Goal: Use online tool/utility: Utilize a website feature to perform a specific function

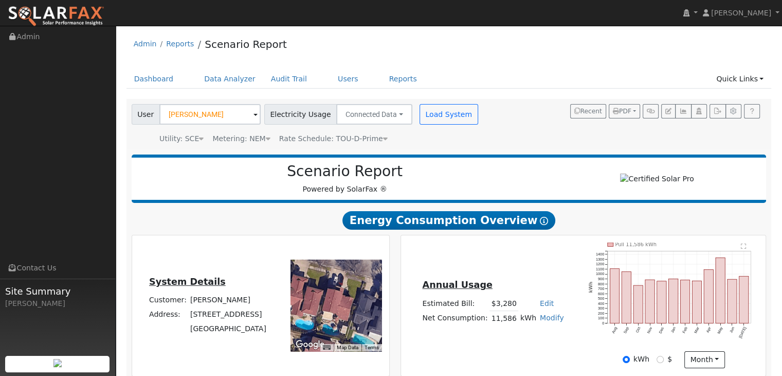
click at [266, 139] on icon at bounding box center [268, 138] width 5 height 7
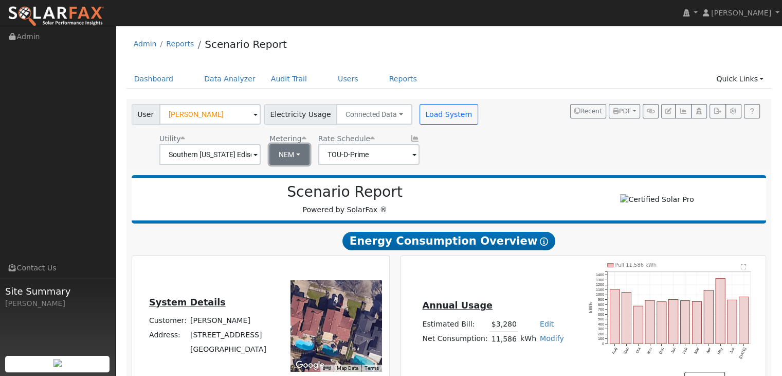
click at [294, 151] on button "NEM" at bounding box center [290, 154] width 40 height 21
click at [285, 153] on button "NEM" at bounding box center [290, 154] width 40 height 21
click at [453, 155] on div "Utility Southern [US_STATE] Edison Metering NEM NEM NBT Rate Schedule TOU-D-Pri…" at bounding box center [306, 147] width 353 height 35
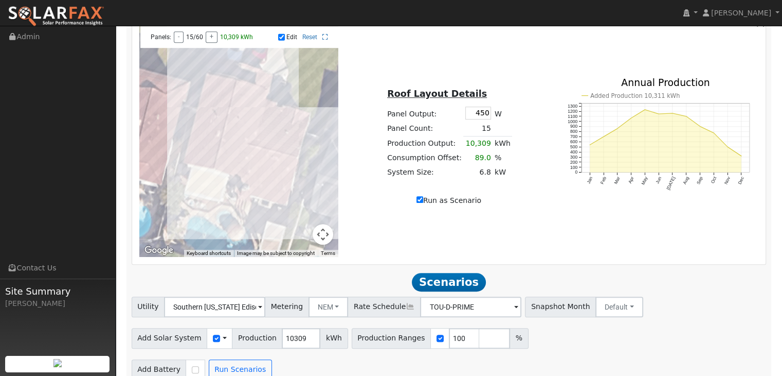
scroll to position [609, 0]
click at [259, 171] on div at bounding box center [239, 141] width 200 height 231
click at [267, 172] on div at bounding box center [239, 141] width 200 height 231
click at [275, 175] on div at bounding box center [239, 141] width 200 height 231
click at [284, 176] on div at bounding box center [239, 141] width 200 height 231
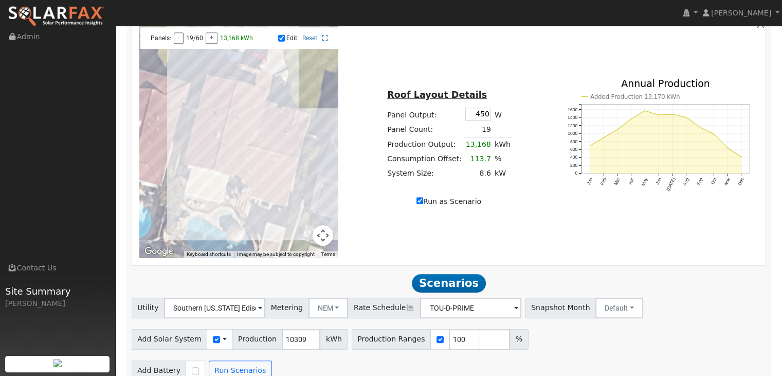
click at [257, 186] on div at bounding box center [239, 141] width 200 height 231
click at [262, 190] on div at bounding box center [239, 141] width 200 height 231
click at [271, 190] on div at bounding box center [239, 141] width 200 height 231
click at [283, 190] on div at bounding box center [239, 141] width 200 height 231
click at [254, 124] on div at bounding box center [239, 141] width 200 height 231
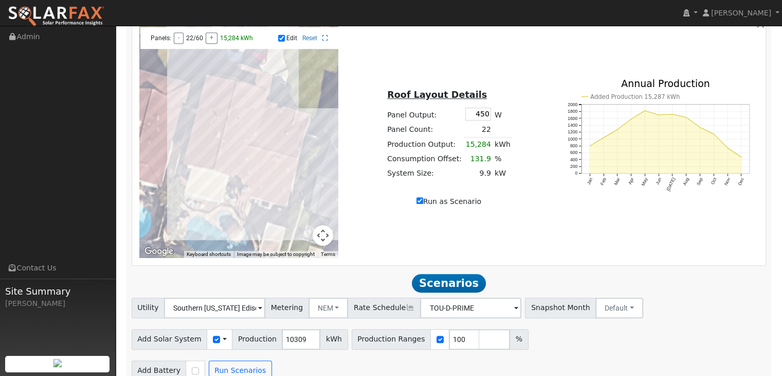
click at [248, 136] on div at bounding box center [239, 141] width 200 height 231
click at [243, 147] on div at bounding box center [239, 141] width 200 height 231
click at [239, 163] on div at bounding box center [239, 141] width 200 height 231
click at [235, 182] on div at bounding box center [239, 141] width 200 height 231
click at [240, 118] on div at bounding box center [239, 141] width 200 height 231
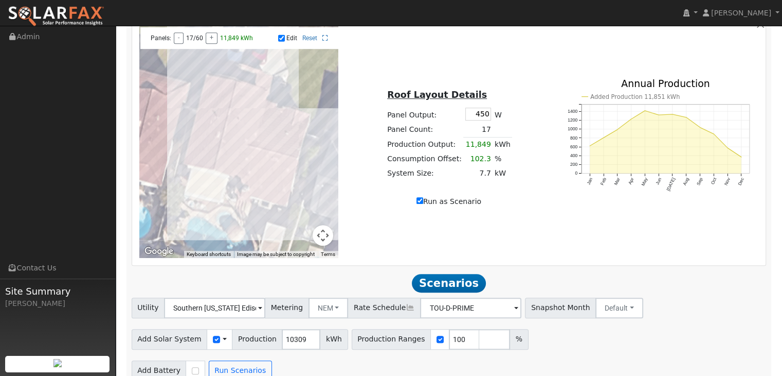
click at [239, 133] on div at bounding box center [239, 141] width 200 height 231
click at [210, 42] on button "+" at bounding box center [212, 37] width 12 height 11
click at [209, 40] on button "+" at bounding box center [212, 37] width 12 height 11
type input "11851"
click at [209, 40] on button "+" at bounding box center [212, 37] width 12 height 11
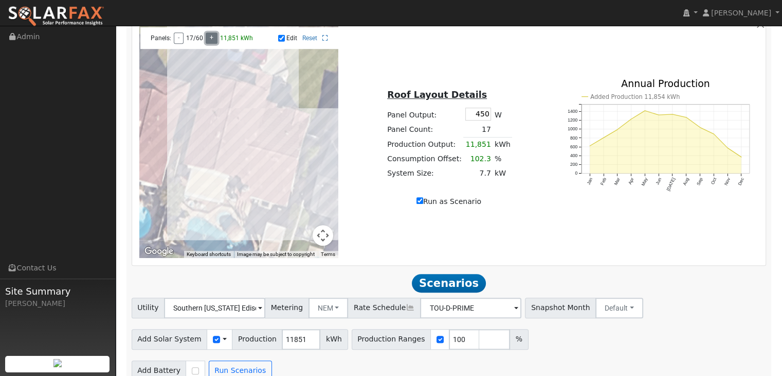
click at [210, 44] on button "+" at bounding box center [212, 37] width 12 height 11
click at [208, 40] on button "+" at bounding box center [212, 37] width 12 height 11
click at [209, 40] on button "+" at bounding box center [212, 37] width 12 height 11
click at [210, 44] on button "+" at bounding box center [212, 37] width 12 height 11
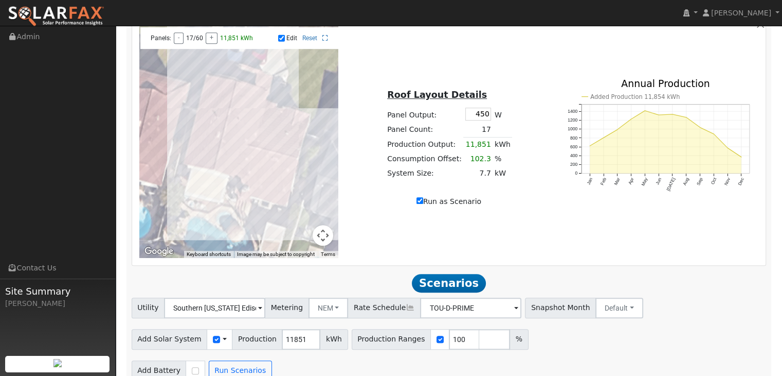
click at [237, 169] on div at bounding box center [239, 141] width 200 height 231
click at [238, 132] on div at bounding box center [239, 141] width 200 height 231
click at [240, 168] on div at bounding box center [239, 141] width 200 height 231
click at [273, 208] on div at bounding box center [239, 141] width 200 height 231
click at [241, 120] on div at bounding box center [239, 141] width 200 height 231
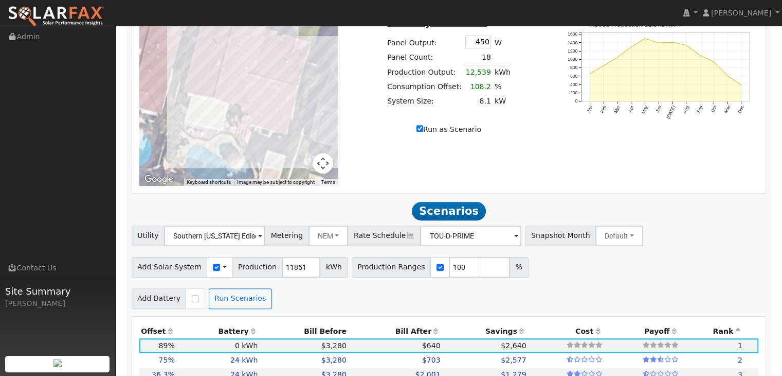
scroll to position [683, 0]
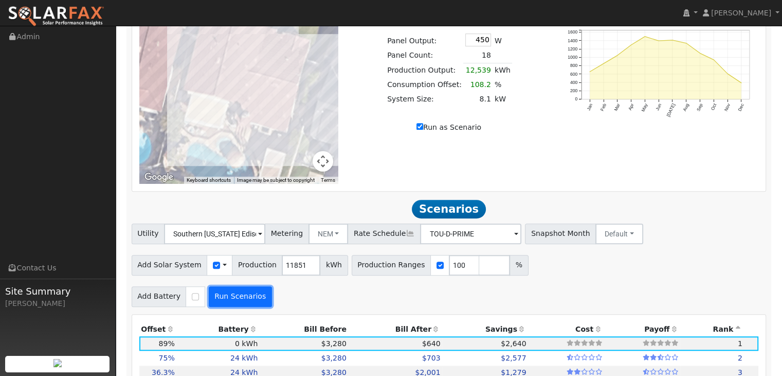
click at [220, 305] on button "Run Scenarios" at bounding box center [240, 296] width 63 height 21
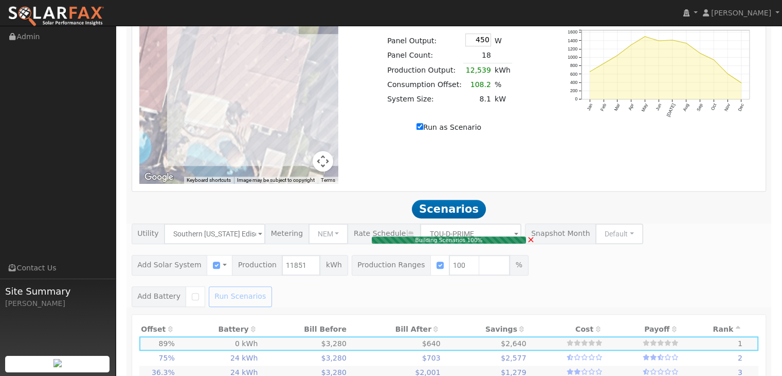
type input "$23,870"
type input "$7,161"
type input "7.7"
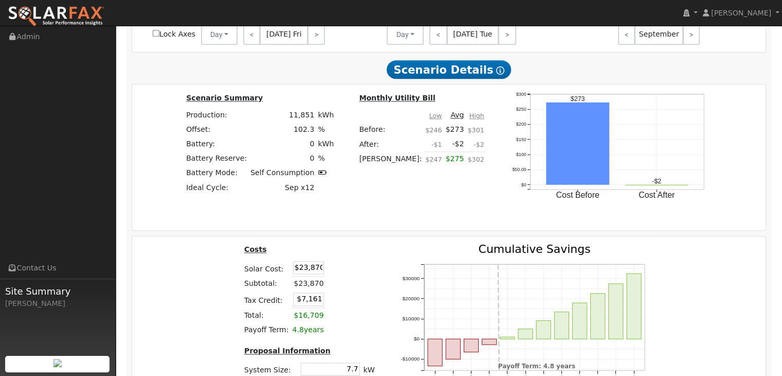
scroll to position [1219, 0]
click at [311, 272] on input "$23,870" at bounding box center [308, 267] width 31 height 13
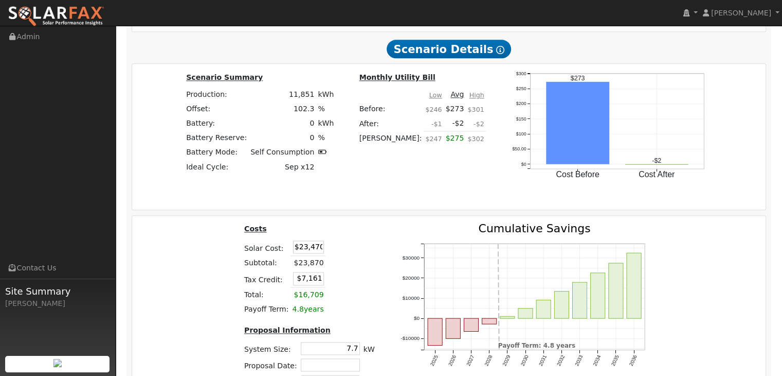
scroll to position [1241, 0]
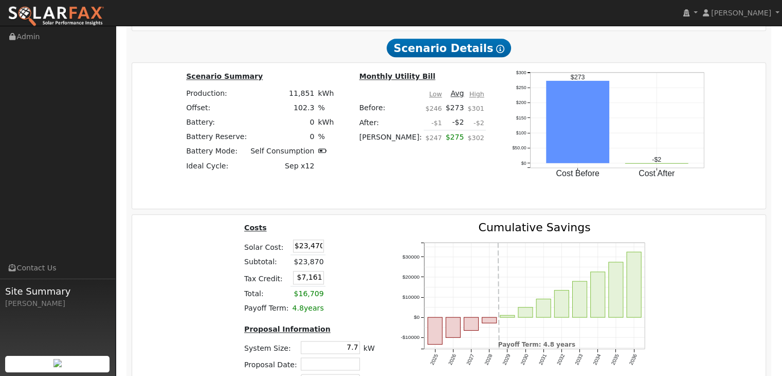
type input "$23,470"
click at [228, 287] on div "Costs Solar Cost: $23,470 Subtotal: $23,870 Tax Credit: $7,161 Total: $16,709 P…" at bounding box center [449, 309] width 641 height 174
type input "$7,041"
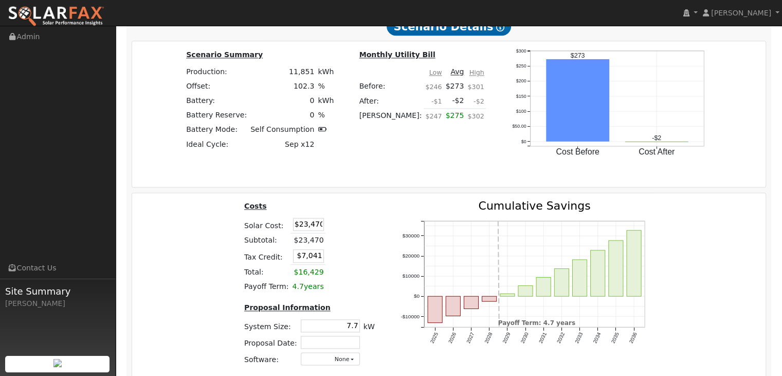
scroll to position [1267, 0]
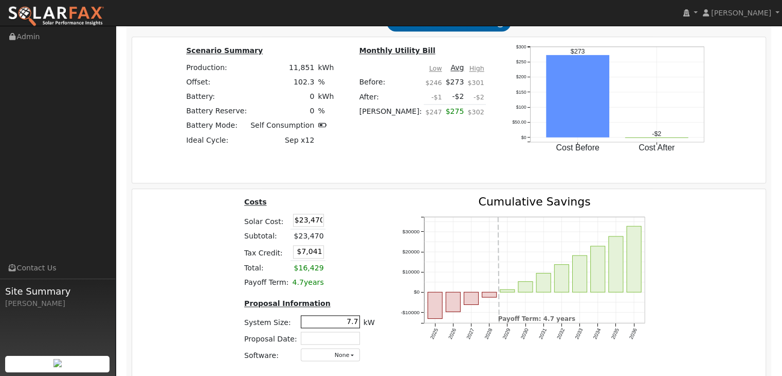
click at [354, 324] on input "7.7" at bounding box center [330, 321] width 59 height 13
type input "7.2"
click at [356, 299] on div "Costs Solar Cost: $23,470 Subtotal: $23,470 Tax Credit: $7,041 Total: $16,429 P…" at bounding box center [309, 283] width 156 height 174
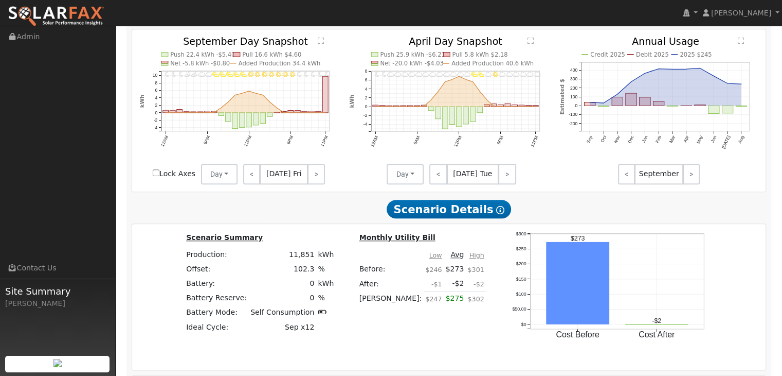
scroll to position [1081, 0]
click at [316, 258] on td "11,851" at bounding box center [282, 253] width 67 height 14
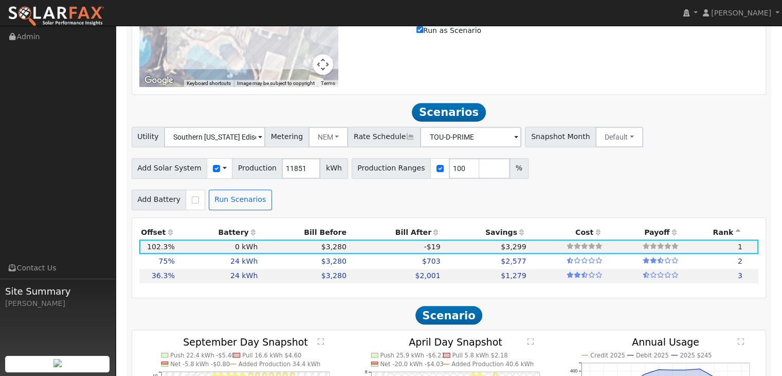
scroll to position [779, 0]
click at [300, 170] on input "11852" at bounding box center [301, 168] width 39 height 21
click at [300, 170] on input "11853" at bounding box center [301, 168] width 39 height 21
click at [300, 170] on input "11854" at bounding box center [301, 168] width 39 height 21
click at [300, 170] on input "11856" at bounding box center [301, 168] width 39 height 21
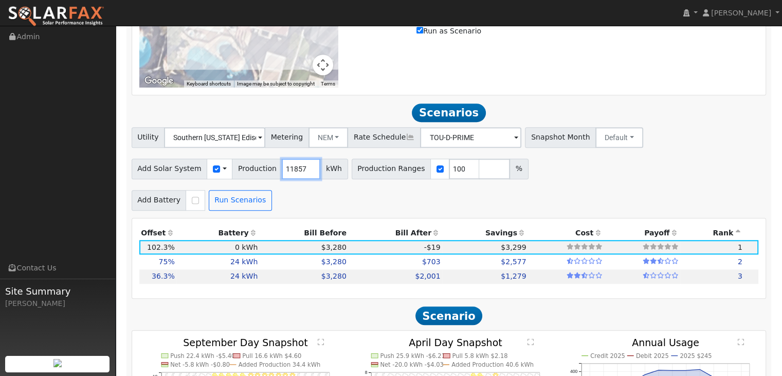
click at [300, 170] on input "11857" at bounding box center [301, 168] width 39 height 21
click at [300, 170] on input "11858" at bounding box center [301, 168] width 39 height 21
click at [300, 170] on input "11859" at bounding box center [301, 168] width 39 height 21
click at [300, 170] on input "11860" at bounding box center [301, 168] width 39 height 21
click at [300, 170] on input "11861" at bounding box center [301, 168] width 39 height 21
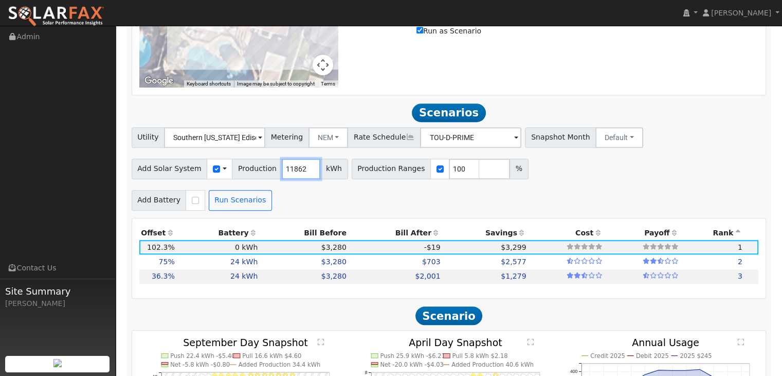
click at [300, 170] on input "11862" at bounding box center [301, 168] width 39 height 21
click at [300, 170] on input "11863" at bounding box center [301, 168] width 39 height 21
click at [300, 170] on input "11864" at bounding box center [301, 168] width 39 height 21
click at [300, 170] on input "11865" at bounding box center [301, 168] width 39 height 21
click at [300, 170] on input "11876" at bounding box center [301, 168] width 39 height 21
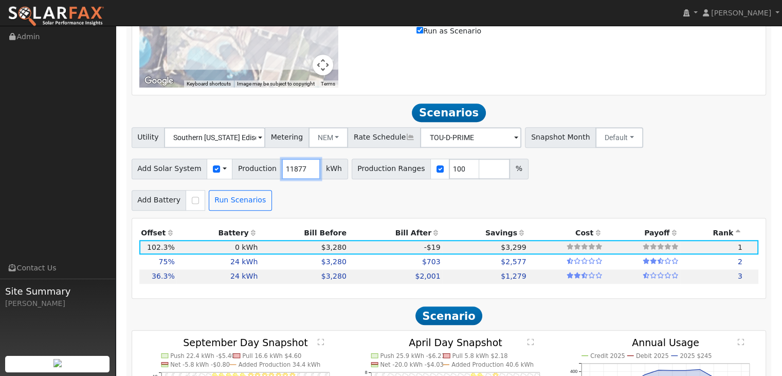
click at [300, 170] on input "11877" at bounding box center [301, 168] width 39 height 21
click at [300, 170] on input "11878" at bounding box center [301, 168] width 39 height 21
click at [300, 170] on input "11880" at bounding box center [301, 168] width 39 height 21
click at [300, 170] on input "11881" at bounding box center [301, 168] width 39 height 21
click at [300, 170] on input "11882" at bounding box center [301, 168] width 39 height 21
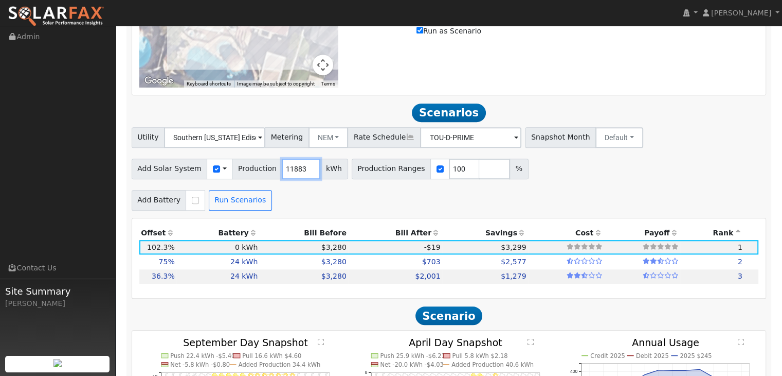
click at [300, 170] on input "11883" at bounding box center [301, 168] width 39 height 21
click at [300, 170] on input "11884" at bounding box center [301, 168] width 39 height 21
click at [300, 170] on input "11885" at bounding box center [301, 168] width 39 height 21
click at [300, 170] on input "11886" at bounding box center [301, 168] width 39 height 21
click at [300, 170] on input "11887" at bounding box center [301, 168] width 39 height 21
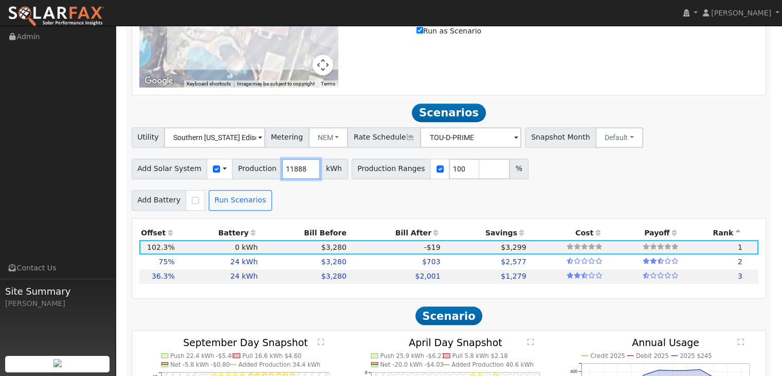
click at [300, 170] on input "11888" at bounding box center [301, 168] width 39 height 21
click at [300, 170] on input "11889" at bounding box center [301, 168] width 39 height 21
click at [300, 170] on input "11890" at bounding box center [301, 168] width 39 height 21
click at [300, 170] on input "11891" at bounding box center [301, 168] width 39 height 21
click at [300, 170] on input "11892" at bounding box center [301, 168] width 39 height 21
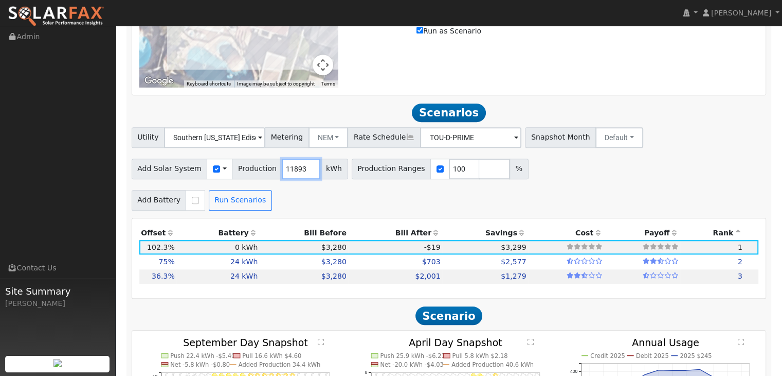
click at [300, 170] on input "11893" at bounding box center [301, 168] width 39 height 21
click at [300, 170] on input "11894" at bounding box center [301, 168] width 39 height 21
click at [300, 170] on input "12074" at bounding box center [301, 168] width 39 height 21
click at [299, 170] on input "12075" at bounding box center [301, 168] width 39 height 21
click at [299, 170] on input "12100" at bounding box center [301, 168] width 39 height 21
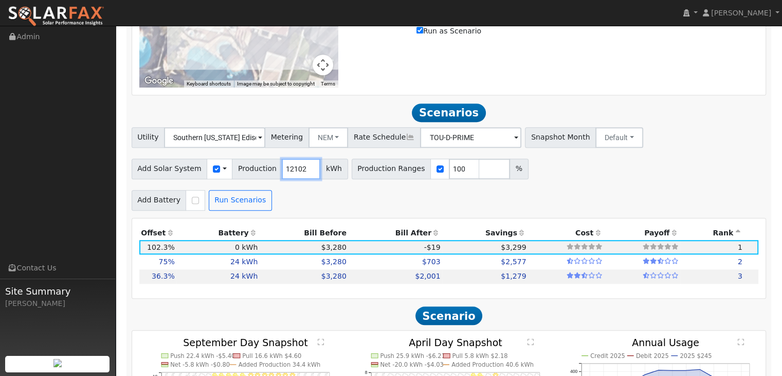
click at [299, 170] on input "12102" at bounding box center [301, 168] width 39 height 21
click at [299, 170] on input "12117" at bounding box center [301, 168] width 39 height 21
click at [299, 170] on input "12118" at bounding box center [301, 168] width 39 height 21
click at [299, 170] on input "12119" at bounding box center [301, 168] width 39 height 21
click at [299, 170] on input "12120" at bounding box center [301, 168] width 39 height 21
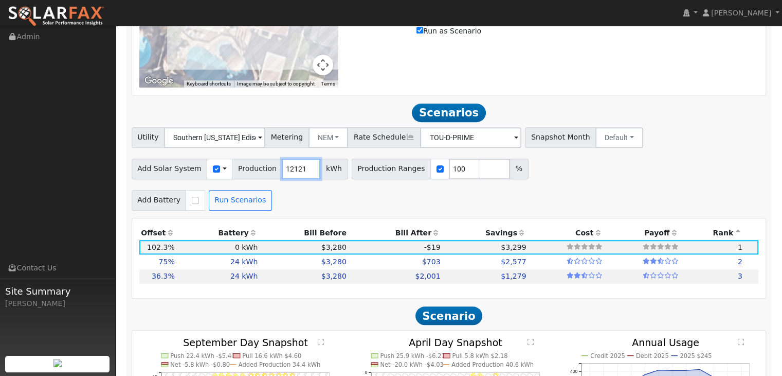
click at [299, 170] on input "12121" at bounding box center [301, 168] width 39 height 21
click at [299, 170] on input "12249" at bounding box center [301, 168] width 39 height 21
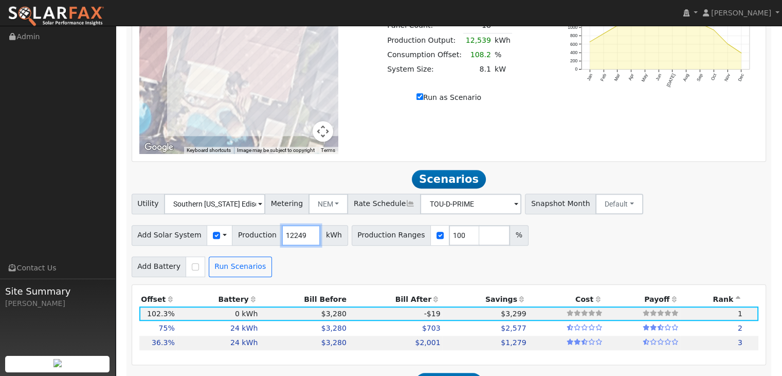
scroll to position [694, 0]
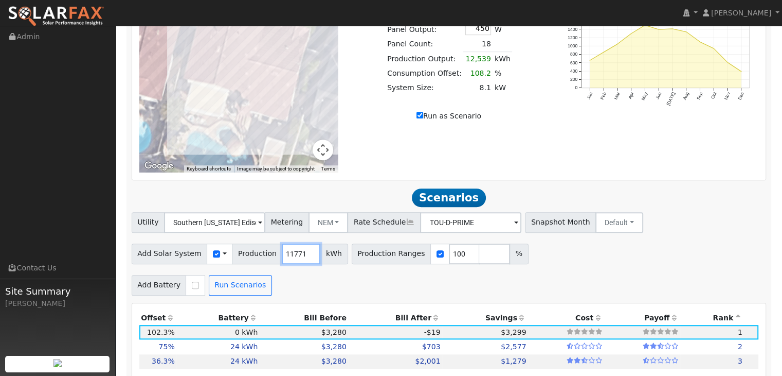
click at [298, 260] on input "11771" at bounding box center [301, 253] width 39 height 21
click at [298, 260] on input "11741" at bounding box center [301, 253] width 39 height 21
click at [298, 260] on input "11722" at bounding box center [301, 253] width 39 height 21
click at [298, 260] on input "11721" at bounding box center [301, 253] width 39 height 21
type input "11720"
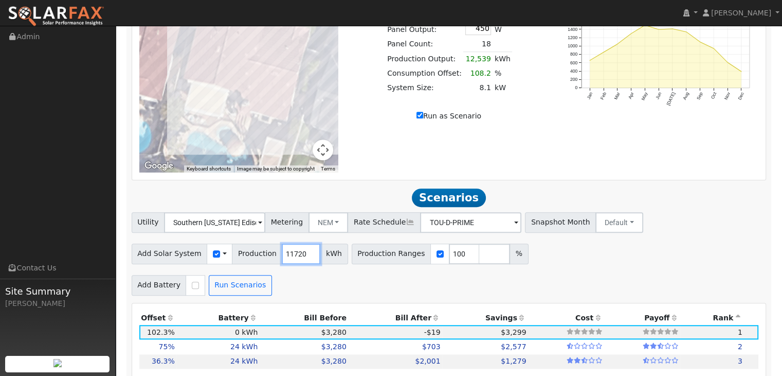
click at [298, 260] on input "11720" at bounding box center [301, 253] width 39 height 21
click at [293, 281] on div "Add Battery Self Consumption Peak Savings Backup Run Scenarios" at bounding box center [449, 283] width 639 height 24
click at [237, 288] on button "Run Scenarios" at bounding box center [240, 285] width 63 height 21
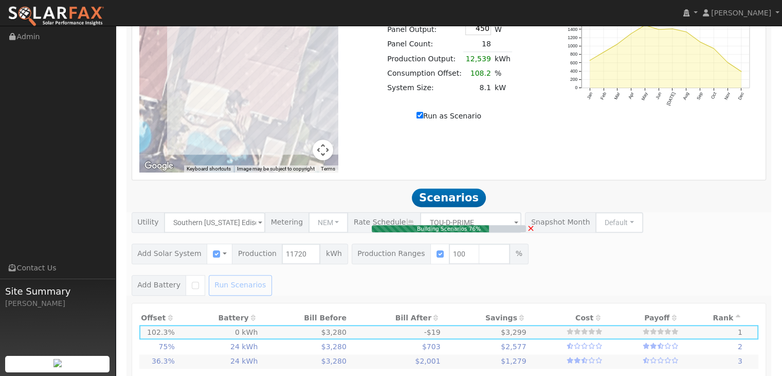
type input "$23,870"
type input "$7,161"
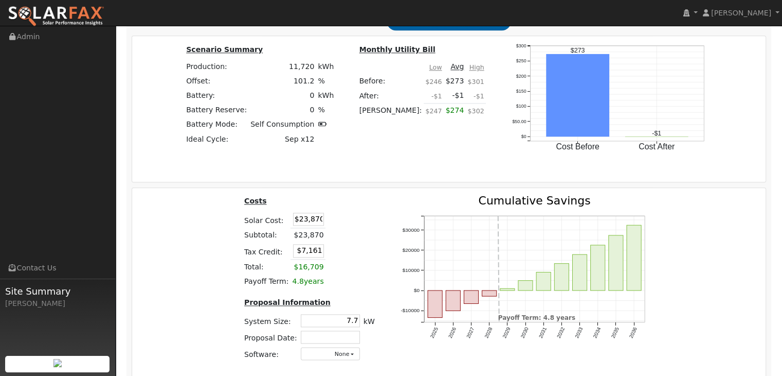
scroll to position [1268, 0]
click at [355, 321] on input "7.7" at bounding box center [330, 319] width 59 height 13
type input "7"
type input "6.75"
type input "$21,080"
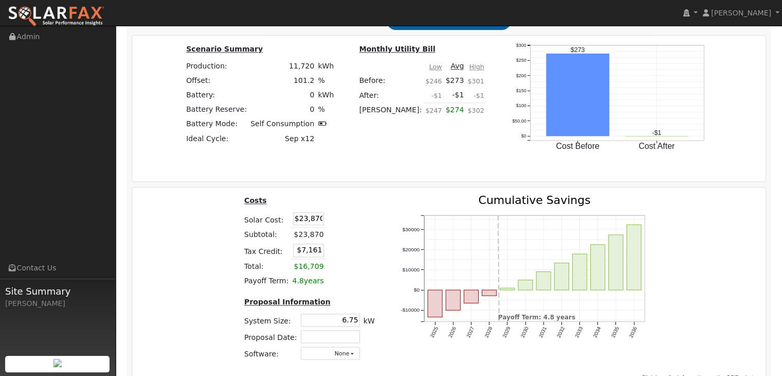
type input "$6,324"
click at [350, 293] on div "Costs Solar Cost: $21,080 Subtotal: $21,080 Tax Credit: $6,324 Total: $14,756 P…" at bounding box center [309, 281] width 156 height 174
click at [356, 324] on input "6.8" at bounding box center [330, 319] width 59 height 13
type input "6.7"
type input "$20,770"
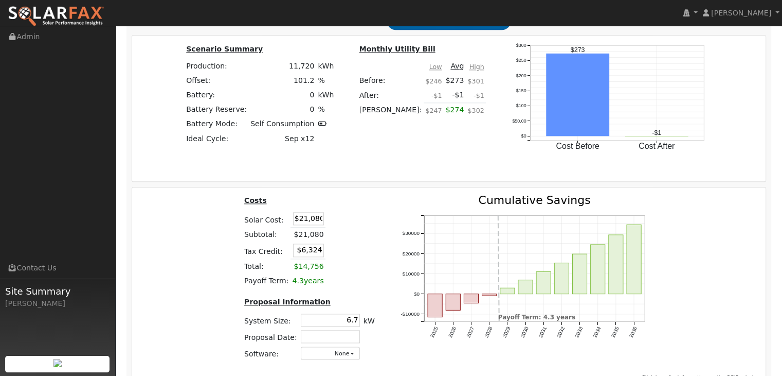
type input "$6,231"
click at [364, 293] on div "Costs Solar Cost: $20,770 Subtotal: $21,080 Tax Credit: $6,231 Total: $14,756 P…" at bounding box center [309, 281] width 156 height 174
click at [318, 222] on input "$20,770" at bounding box center [308, 218] width 31 height 13
type input "$21,600"
type input "$6,480"
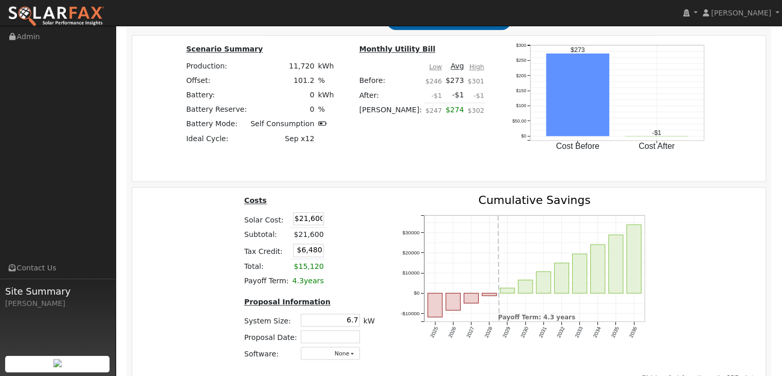
click at [339, 255] on td at bounding box center [339, 250] width 26 height 17
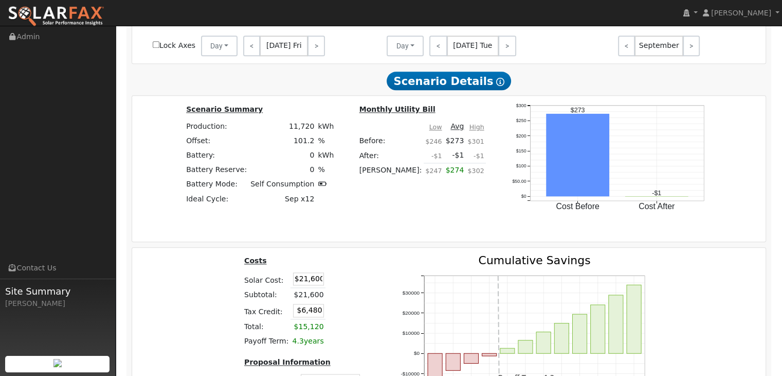
scroll to position [1207, 0]
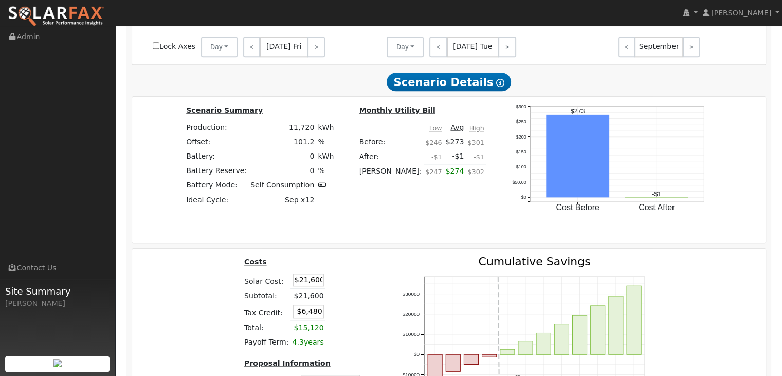
click at [356, 187] on div "Monthly Utility Bill Low Avg High Before: $246 $273 $301 After: -$1 -$1 -$1 Bil…" at bounding box center [422, 147] width 150 height 87
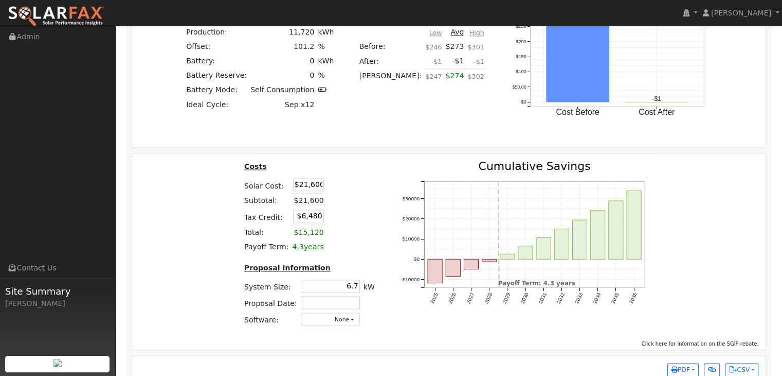
scroll to position [1325, 0]
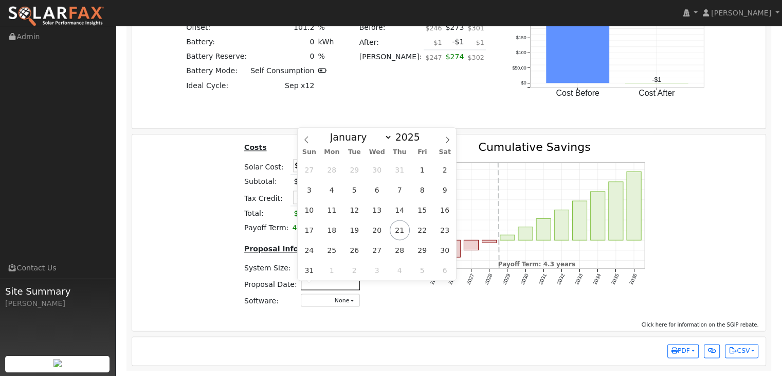
click at [325, 283] on input "text" at bounding box center [330, 283] width 59 height 13
click at [399, 231] on span "21" at bounding box center [400, 230] width 20 height 20
type input "[DATE]"
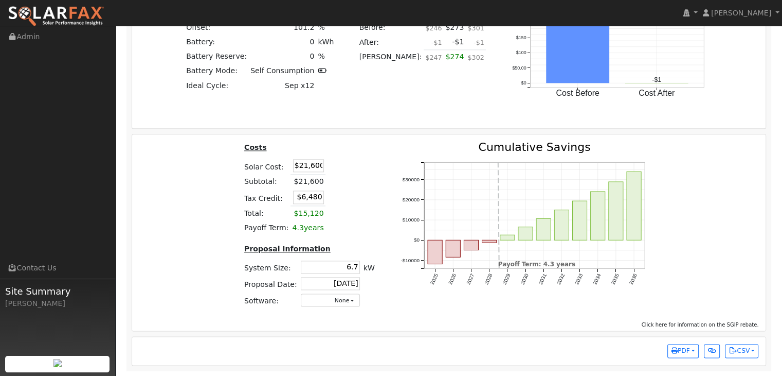
click at [471, 311] on div "2025 2026 2027 2028 2029 2030 2031 2032 2033 2034 2035 2036 -$10000 $0 $10000 $…" at bounding box center [526, 228] width 279 height 174
click at [685, 352] on span "PDF" at bounding box center [681, 350] width 19 height 7
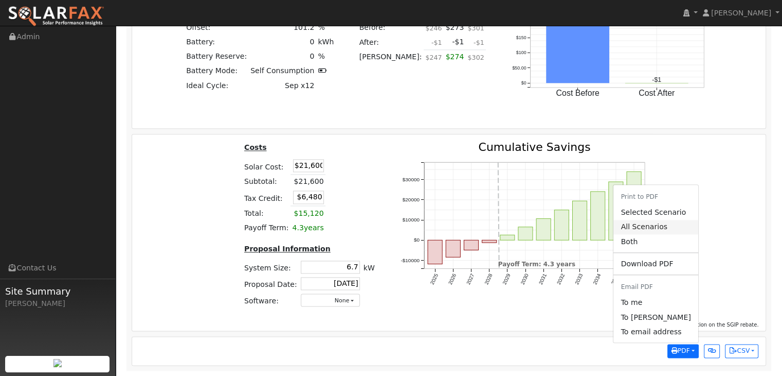
click at [668, 231] on link "All Scenarios" at bounding box center [656, 227] width 84 height 14
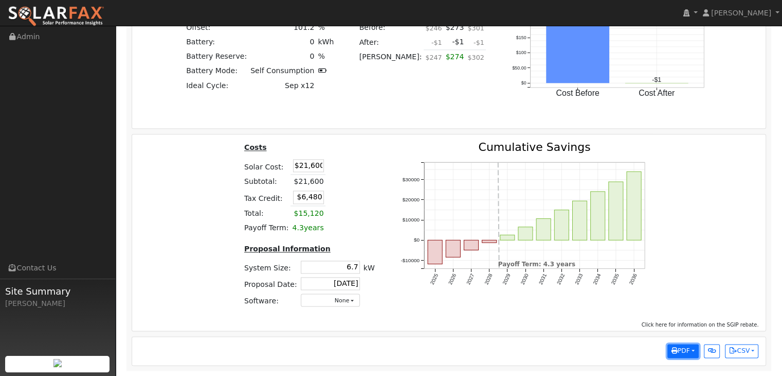
click at [689, 349] on button "PDF" at bounding box center [683, 351] width 31 height 14
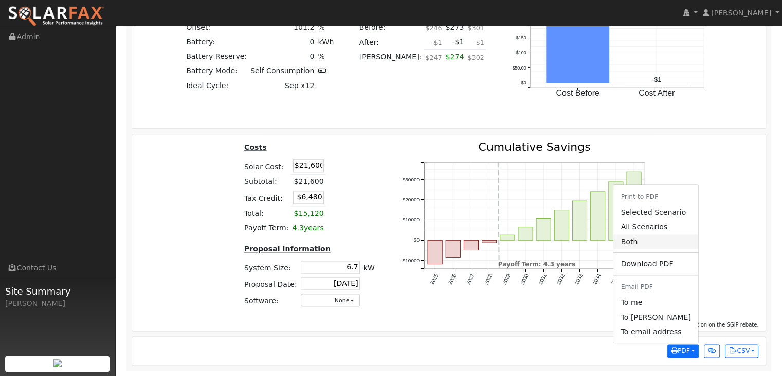
click at [647, 240] on link "Both" at bounding box center [656, 241] width 84 height 14
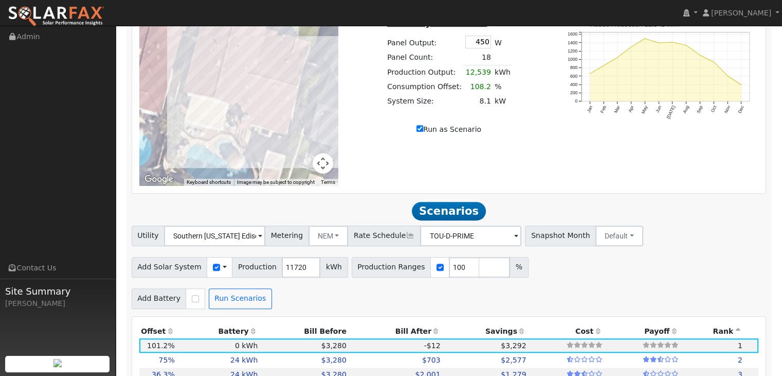
scroll to position [677, 0]
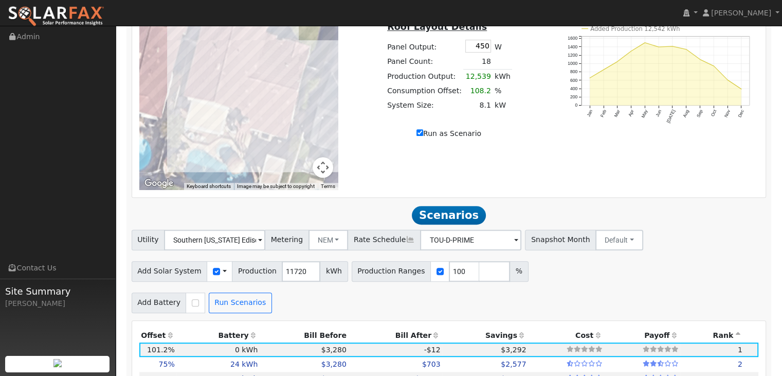
click at [422, 136] on input "Run as Scenario" at bounding box center [420, 132] width 7 height 7
checkbox input "false"
type input "11586"
type input "75"
type input "100"
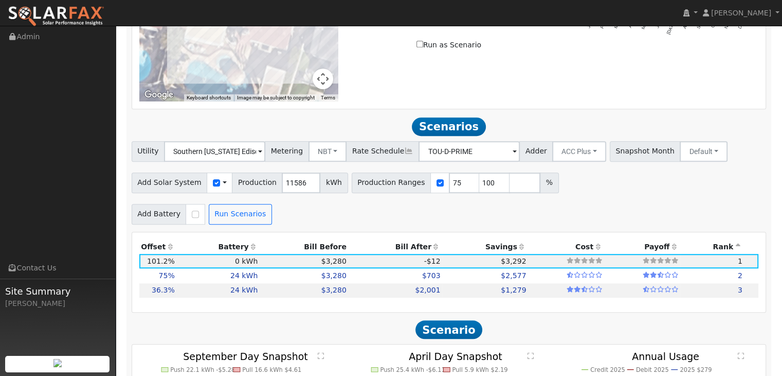
scroll to position [770, 0]
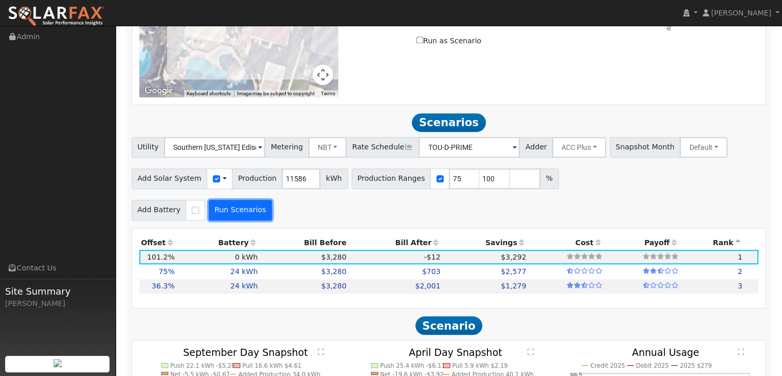
click at [232, 212] on button "Run Scenarios" at bounding box center [240, 210] width 63 height 21
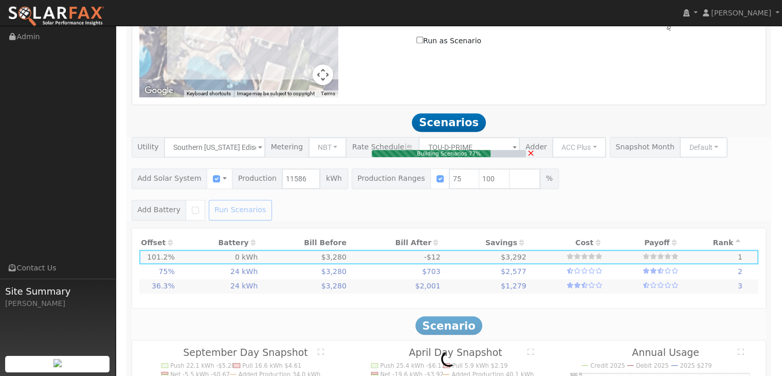
type input "$23,944"
type input "$7,183"
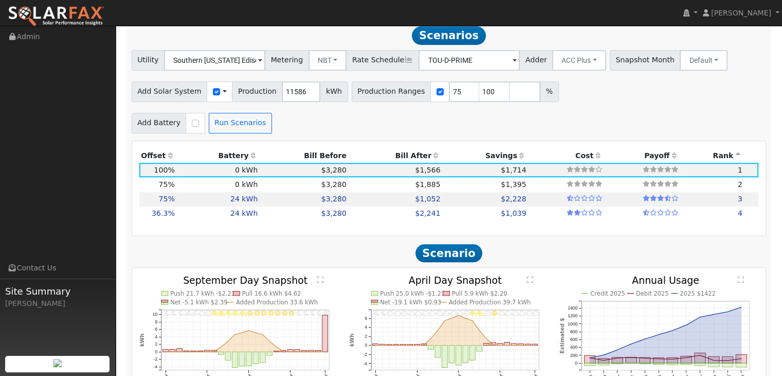
scroll to position [857, 0]
click at [328, 64] on button "NBT" at bounding box center [328, 59] width 39 height 21
click at [325, 87] on link "NEM" at bounding box center [336, 82] width 72 height 14
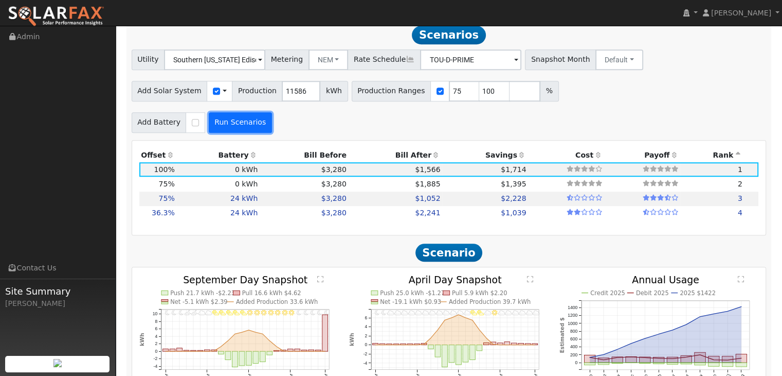
click at [224, 130] on button "Run Scenarios" at bounding box center [240, 122] width 63 height 21
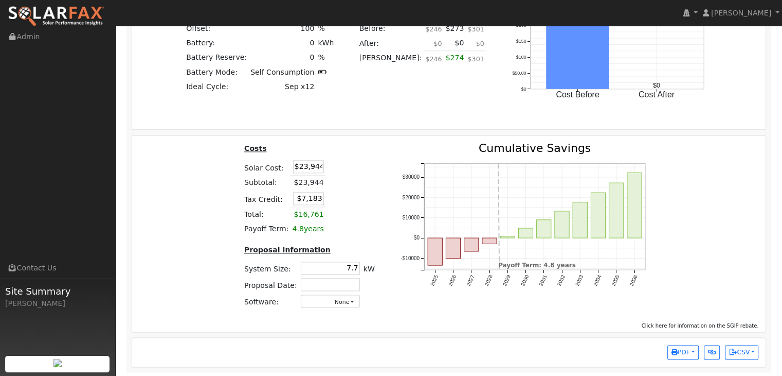
scroll to position [1337, 0]
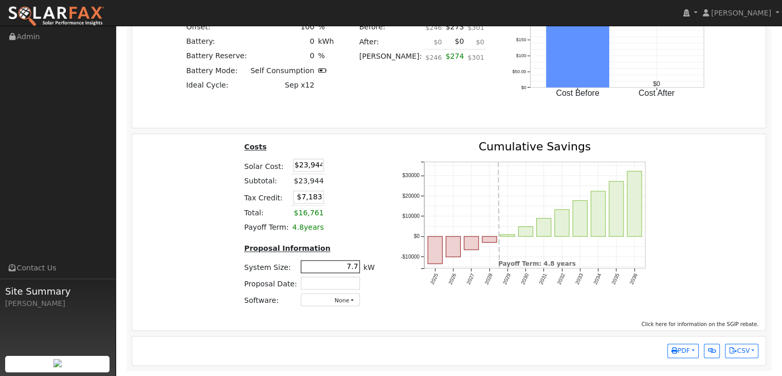
click at [353, 267] on input "7.7" at bounding box center [330, 266] width 59 height 13
type input "7"
type input "6.7"
type input "$20,770"
type input "$6,231"
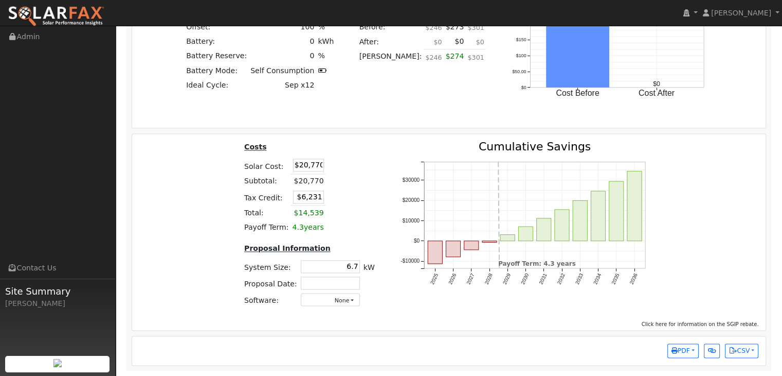
click at [332, 204] on td at bounding box center [339, 196] width 26 height 17
click at [319, 169] on input "$20,770" at bounding box center [308, 164] width 31 height 13
type input "$21,600"
type input "$6,480"
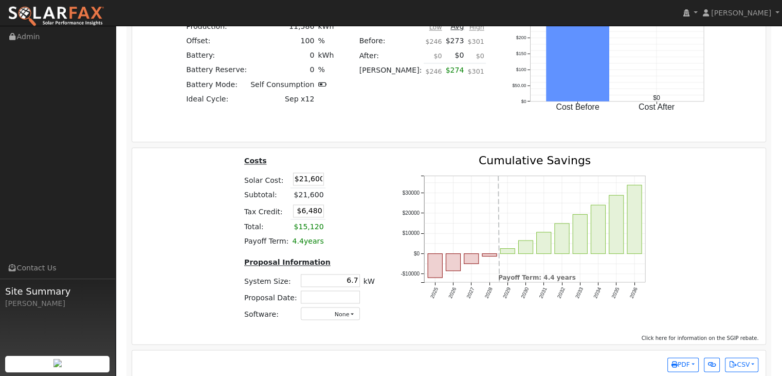
scroll to position [1339, 0]
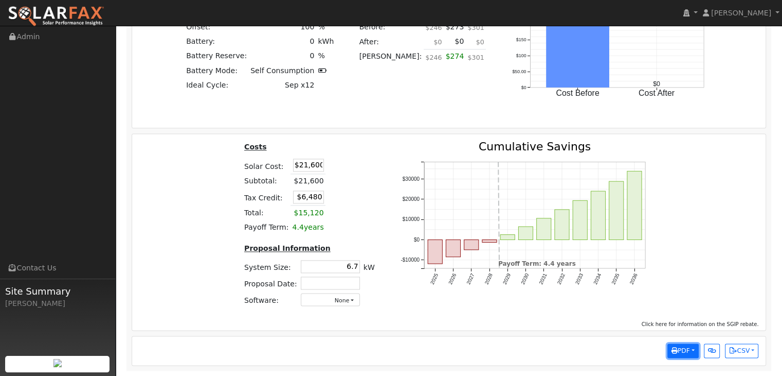
click at [689, 352] on button "PDF" at bounding box center [683, 350] width 31 height 14
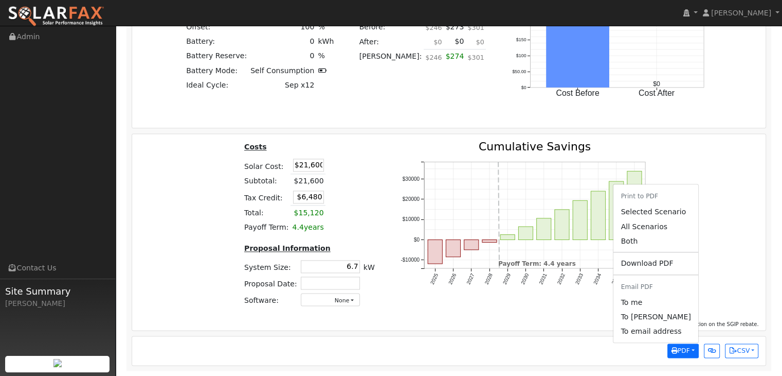
click at [645, 239] on link "Both" at bounding box center [656, 241] width 84 height 14
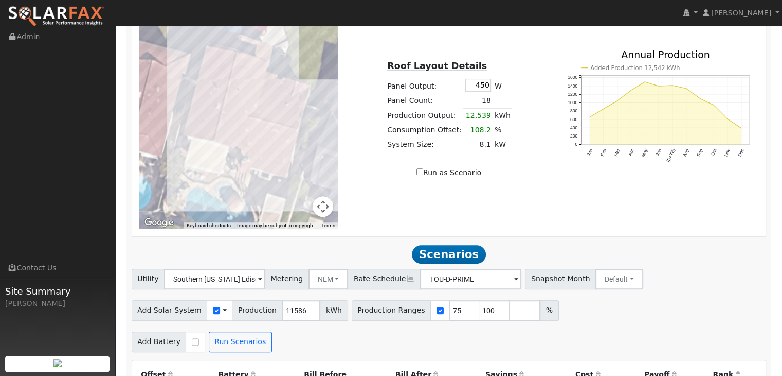
scroll to position [636, 0]
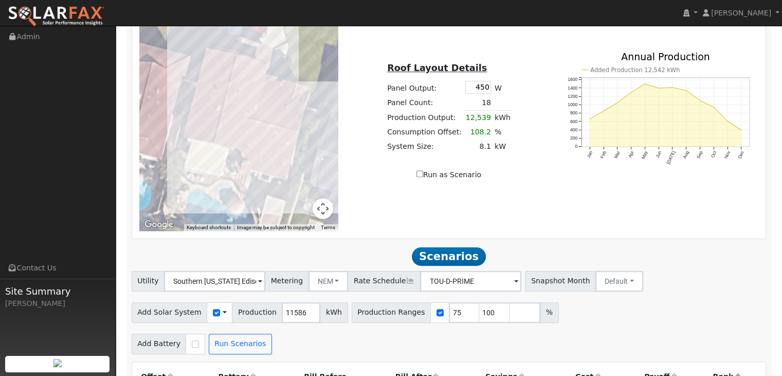
click at [243, 90] on div at bounding box center [239, 114] width 200 height 231
click at [235, 88] on div at bounding box center [239, 114] width 200 height 231
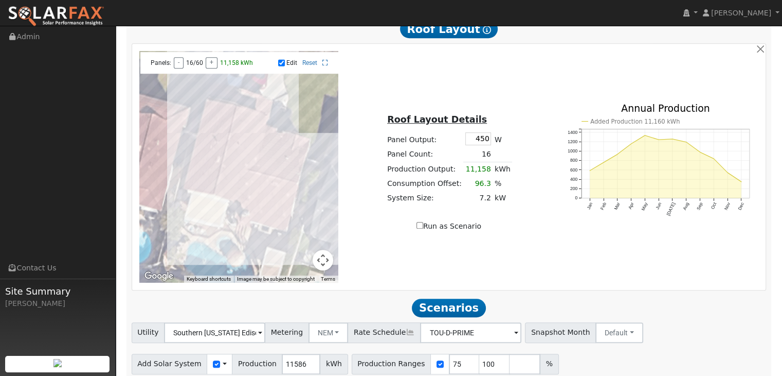
scroll to position [584, 0]
click at [281, 215] on div at bounding box center [239, 166] width 200 height 231
click at [273, 215] on div at bounding box center [239, 166] width 200 height 231
click at [263, 212] on div at bounding box center [239, 166] width 200 height 231
click at [253, 212] on div at bounding box center [239, 166] width 200 height 231
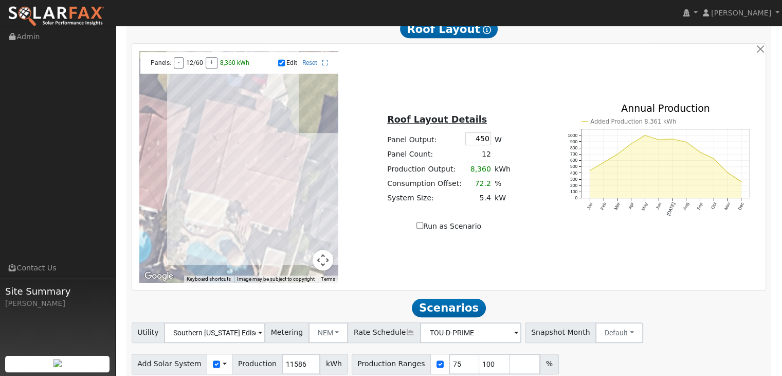
click at [259, 191] on div at bounding box center [239, 166] width 200 height 231
click at [269, 195] on div at bounding box center [239, 166] width 200 height 231
click at [276, 199] on div at bounding box center [239, 166] width 200 height 231
click at [283, 201] on div at bounding box center [239, 166] width 200 height 231
click at [228, 157] on div at bounding box center [239, 166] width 200 height 231
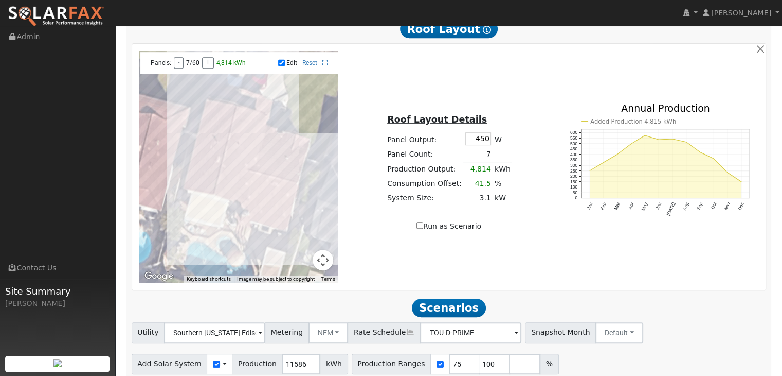
click at [236, 160] on div at bounding box center [239, 166] width 200 height 231
click at [227, 168] on div at bounding box center [239, 166] width 200 height 231
click at [234, 176] on div at bounding box center [239, 166] width 200 height 231
click at [223, 185] on div at bounding box center [239, 166] width 200 height 231
click at [230, 188] on div at bounding box center [239, 166] width 200 height 231
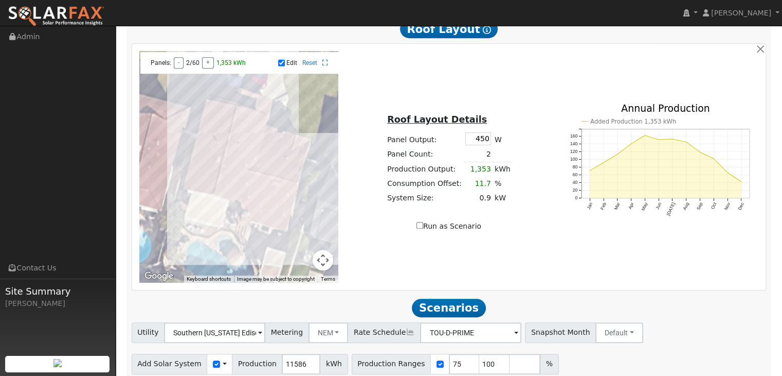
click at [217, 201] on div at bounding box center [239, 166] width 200 height 231
click at [228, 205] on div at bounding box center [239, 166] width 200 height 231
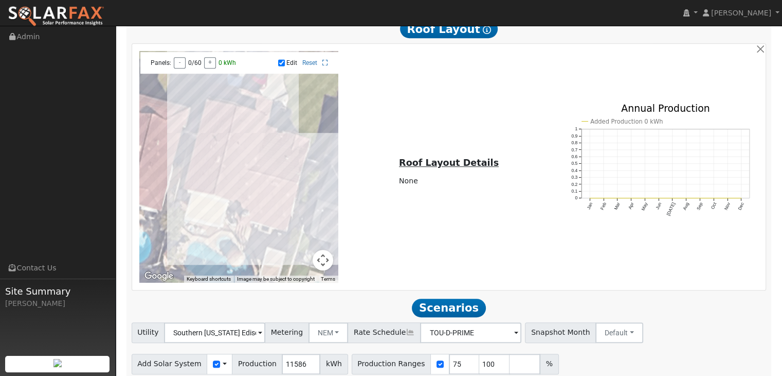
click at [257, 209] on div at bounding box center [239, 166] width 200 height 231
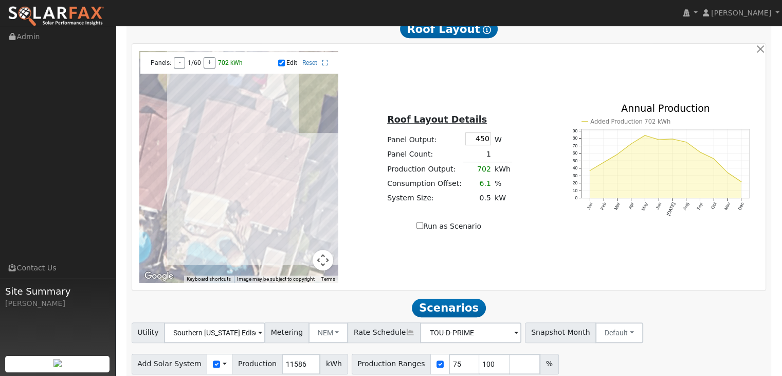
click at [263, 212] on div at bounding box center [239, 166] width 200 height 231
click at [274, 215] on div at bounding box center [239, 166] width 200 height 231
click at [282, 215] on div at bounding box center [239, 166] width 200 height 231
click at [284, 201] on div at bounding box center [239, 166] width 200 height 231
click at [275, 196] on div at bounding box center [239, 166] width 200 height 231
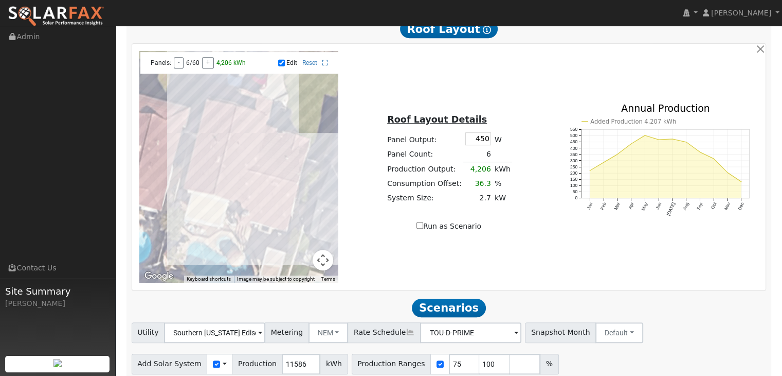
click at [268, 194] on div at bounding box center [239, 166] width 200 height 231
click at [259, 192] on div at bounding box center [239, 166] width 200 height 231
click at [217, 200] on div at bounding box center [239, 166] width 200 height 231
click at [227, 203] on div at bounding box center [239, 166] width 200 height 231
click at [220, 186] on div at bounding box center [239, 166] width 200 height 231
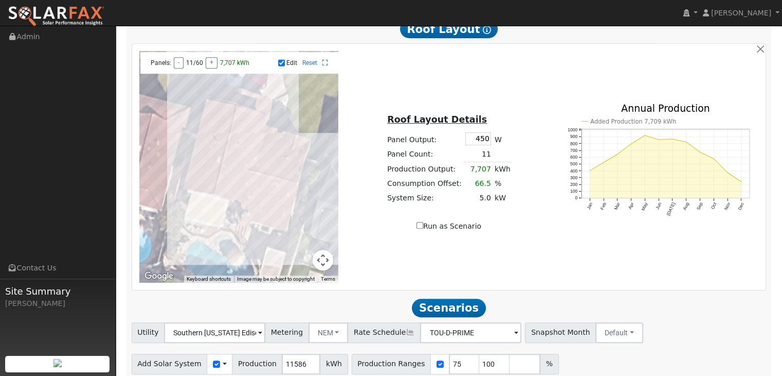
click at [233, 206] on div at bounding box center [239, 166] width 200 height 231
click at [228, 185] on div at bounding box center [239, 166] width 200 height 231
click at [236, 187] on div at bounding box center [239, 166] width 200 height 231
click at [224, 172] on div at bounding box center [239, 166] width 200 height 231
click at [232, 173] on div at bounding box center [239, 166] width 200 height 231
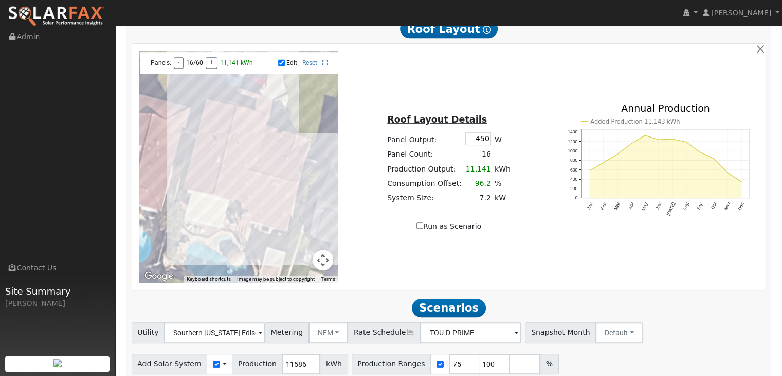
scroll to position [585, 0]
click at [234, 171] on div at bounding box center [239, 165] width 200 height 231
click at [234, 169] on div at bounding box center [239, 165] width 200 height 231
click at [228, 153] on div at bounding box center [239, 165] width 200 height 231
click at [237, 157] on div at bounding box center [239, 165] width 200 height 231
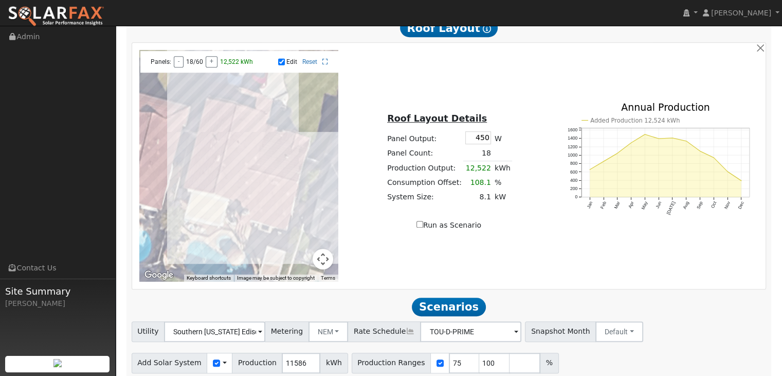
click at [241, 189] on div at bounding box center [239, 165] width 200 height 231
click at [235, 203] on div at bounding box center [239, 165] width 200 height 231
click at [238, 155] on div at bounding box center [239, 165] width 200 height 231
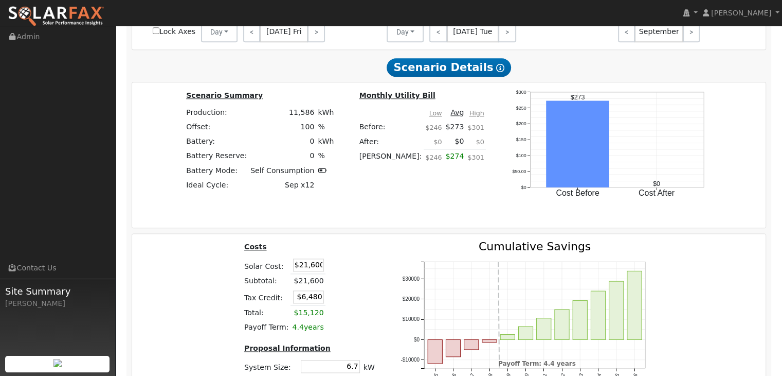
scroll to position [1339, 0]
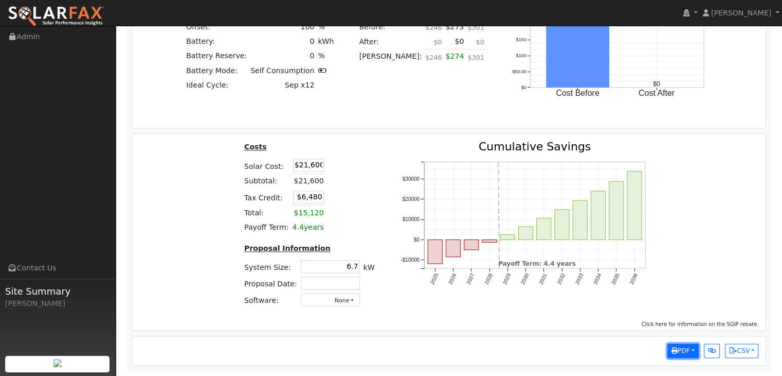
click at [686, 348] on span "PDF" at bounding box center [681, 350] width 19 height 7
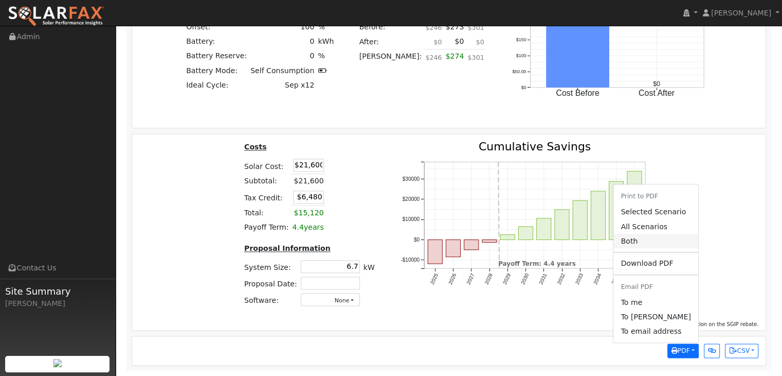
click at [637, 243] on link "Both" at bounding box center [656, 241] width 84 height 14
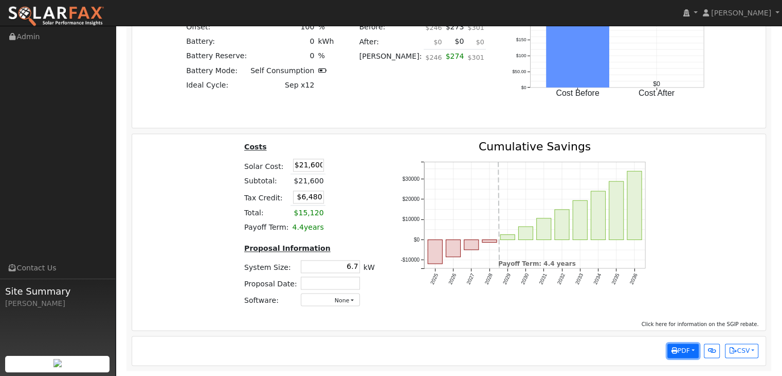
click at [685, 350] on span "PDF" at bounding box center [681, 350] width 19 height 7
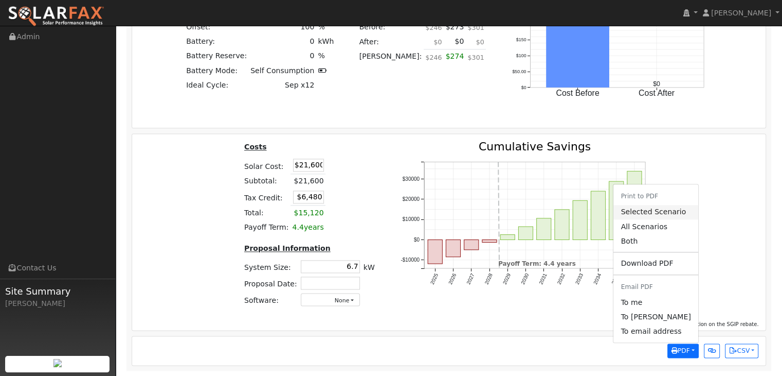
click at [657, 212] on link "Selected Scenario" at bounding box center [656, 212] width 84 height 14
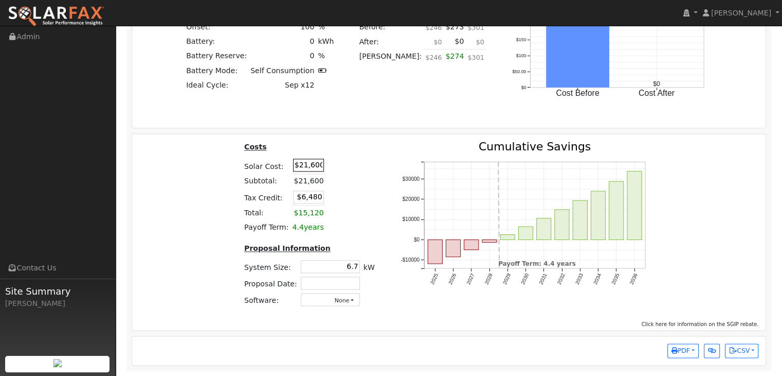
click at [311, 167] on input "$21,600" at bounding box center [308, 164] width 31 height 13
type input "$21,900"
type input "$6,570"
click at [362, 222] on table "Costs Solar Cost: $21,900 Subtotal: $21,900 Tax Credit: $6,570 Total: $15,330 P…" at bounding box center [309, 188] width 134 height 94
click at [688, 353] on span "PDF" at bounding box center [681, 350] width 19 height 7
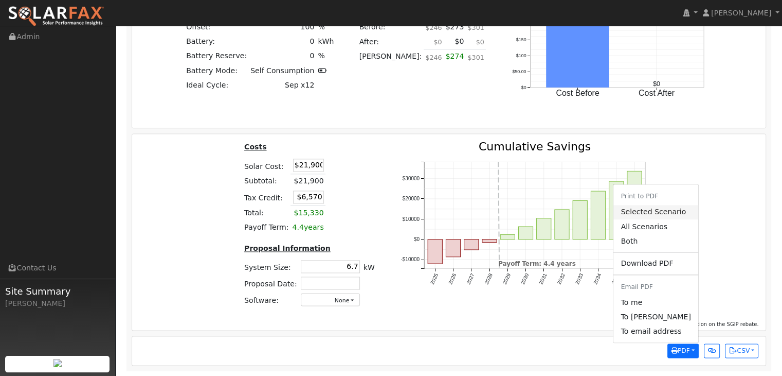
click at [654, 216] on link "Selected Scenario" at bounding box center [656, 212] width 84 height 14
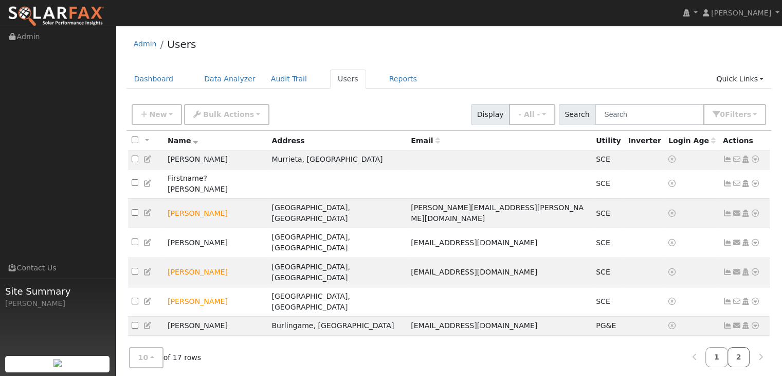
click at [741, 358] on link "2" at bounding box center [739, 357] width 23 height 20
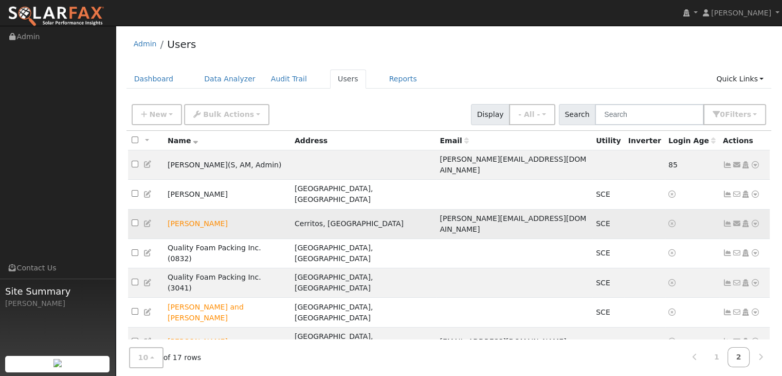
click at [754, 220] on icon at bounding box center [755, 223] width 9 height 7
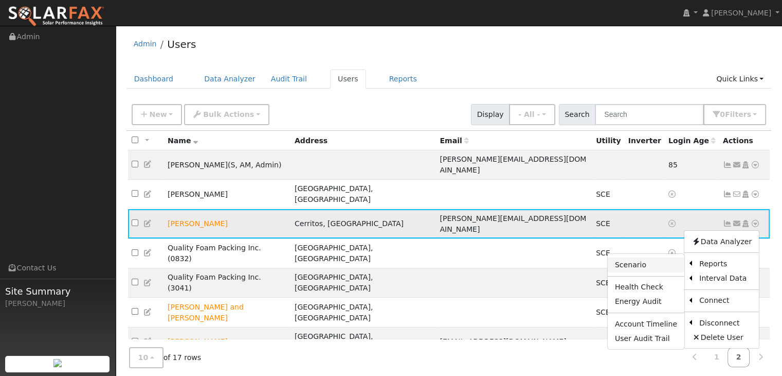
click at [624, 257] on link "Scenario" at bounding box center [646, 264] width 77 height 14
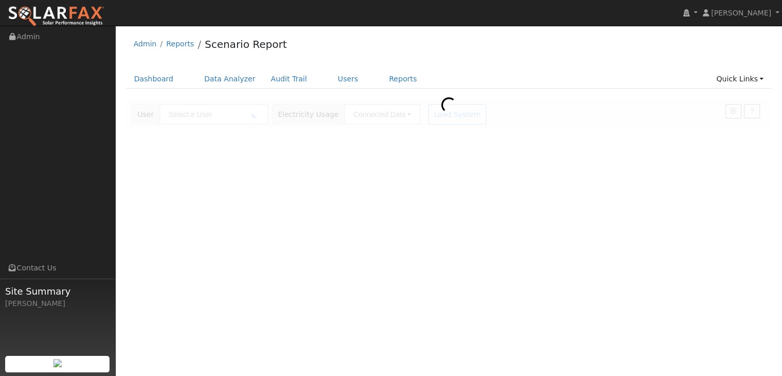
type input "[PERSON_NAME]"
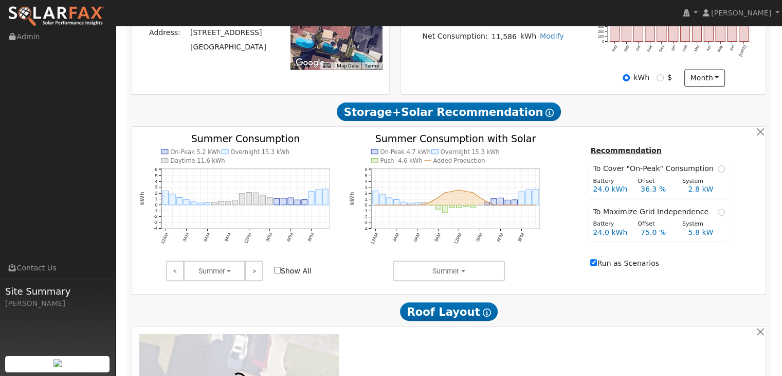
scroll to position [282, 0]
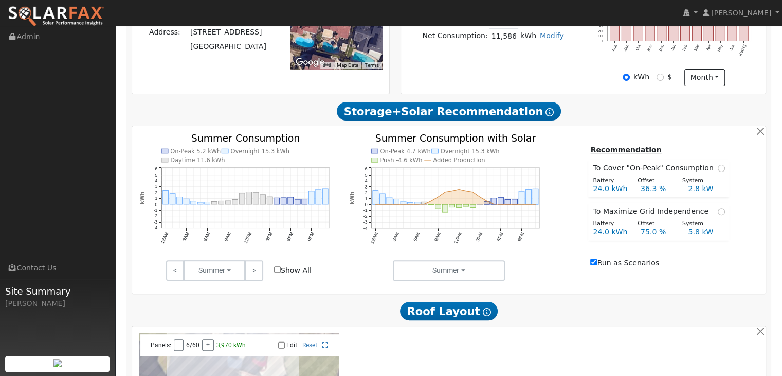
click at [277, 270] on input "Show All" at bounding box center [277, 269] width 7 height 7
checkbox input "true"
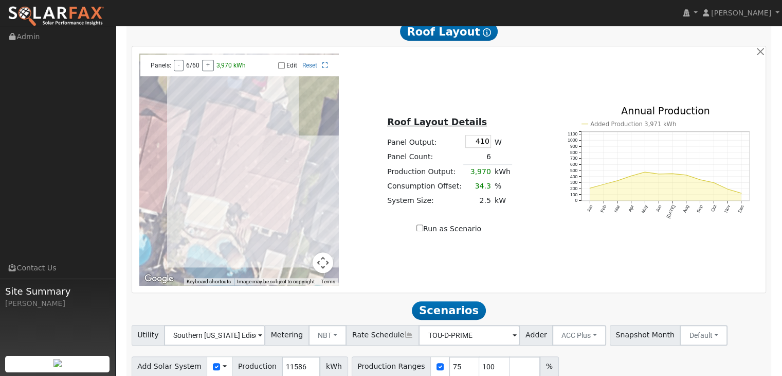
scroll to position [561, 0]
click at [484, 147] on input "410" at bounding box center [479, 141] width 26 height 13
type input "450"
click at [493, 158] on td at bounding box center [503, 157] width 20 height 15
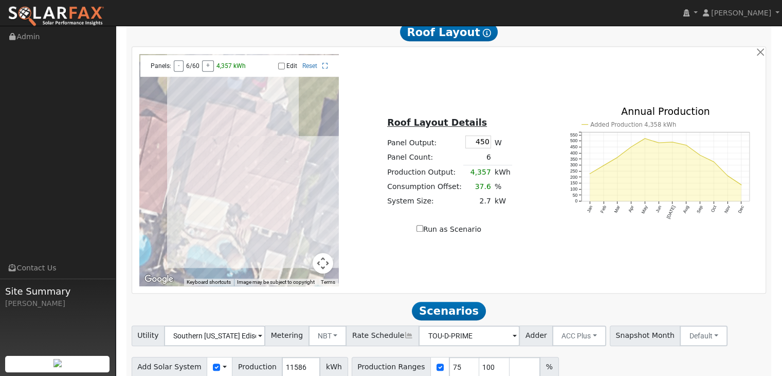
click at [294, 69] on label "Edit" at bounding box center [292, 65] width 11 height 7
click at [285, 69] on input "Edit" at bounding box center [281, 65] width 7 height 7
checkbox input "true"
click at [254, 214] on div at bounding box center [239, 169] width 200 height 231
click at [286, 200] on div at bounding box center [239, 169] width 200 height 231
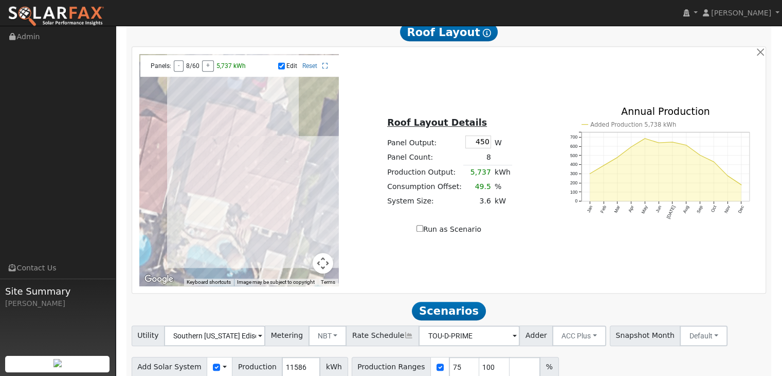
click at [281, 216] on div at bounding box center [239, 169] width 200 height 231
click at [253, 200] on div at bounding box center [239, 169] width 200 height 231
click at [217, 206] on div at bounding box center [239, 169] width 200 height 231
click at [220, 189] on div at bounding box center [239, 169] width 200 height 231
click at [224, 167] on div at bounding box center [239, 169] width 200 height 231
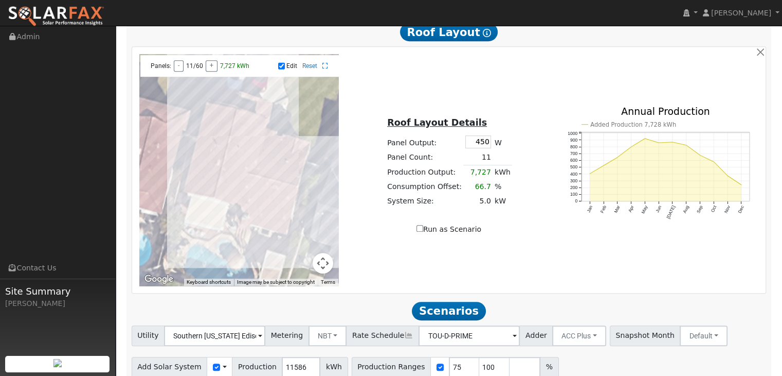
click at [227, 156] on div at bounding box center [239, 169] width 200 height 231
click at [239, 163] on div at bounding box center [239, 169] width 200 height 231
click at [236, 175] on div at bounding box center [239, 169] width 200 height 231
click at [231, 188] on div at bounding box center [239, 169] width 200 height 231
click at [225, 206] on div at bounding box center [239, 169] width 200 height 231
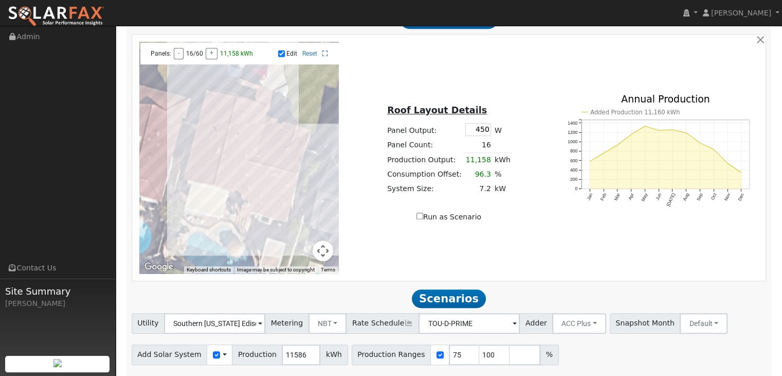
scroll to position [582, 0]
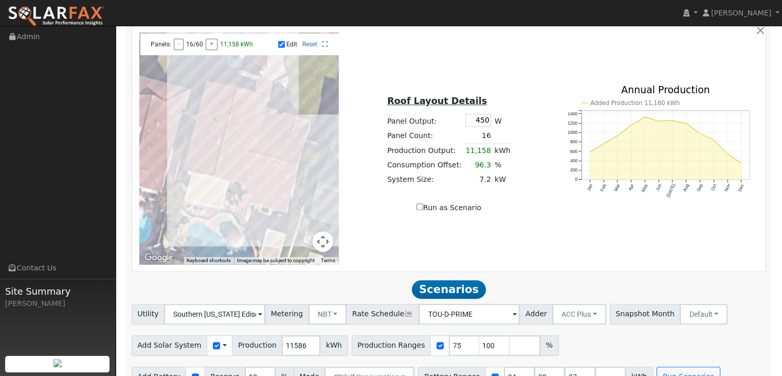
click at [241, 138] on div at bounding box center [239, 147] width 200 height 231
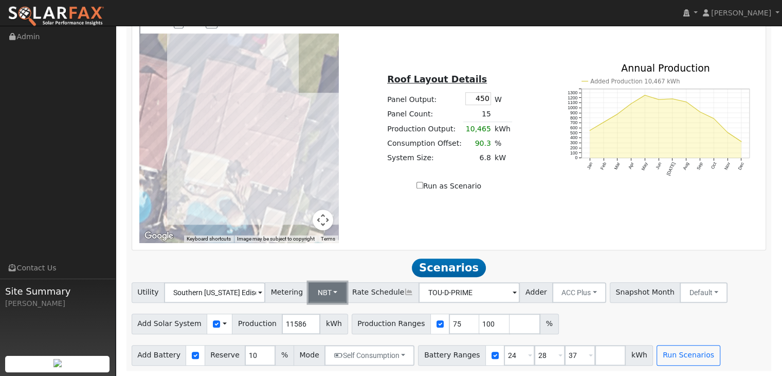
click at [327, 289] on button "NBT" at bounding box center [328, 292] width 39 height 21
click at [323, 312] on link "NEM" at bounding box center [336, 315] width 72 height 14
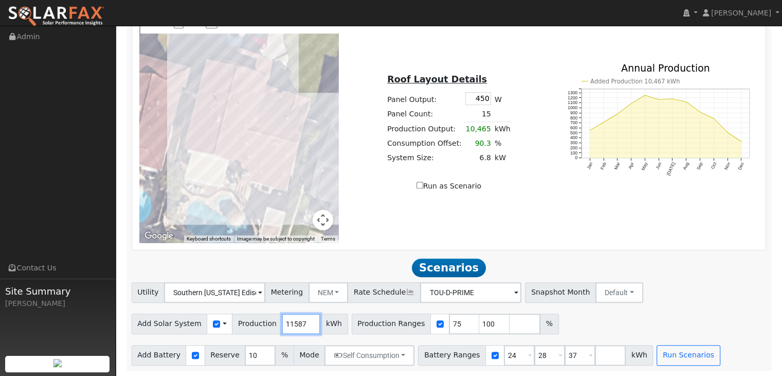
click at [300, 320] on input "11587" at bounding box center [301, 323] width 39 height 21
click at [300, 320] on input "11588" at bounding box center [301, 323] width 39 height 21
click at [300, 320] on input "11589" at bounding box center [301, 323] width 39 height 21
click at [300, 320] on input "11637" at bounding box center [301, 323] width 39 height 21
click at [300, 320] on input "11638" at bounding box center [301, 323] width 39 height 21
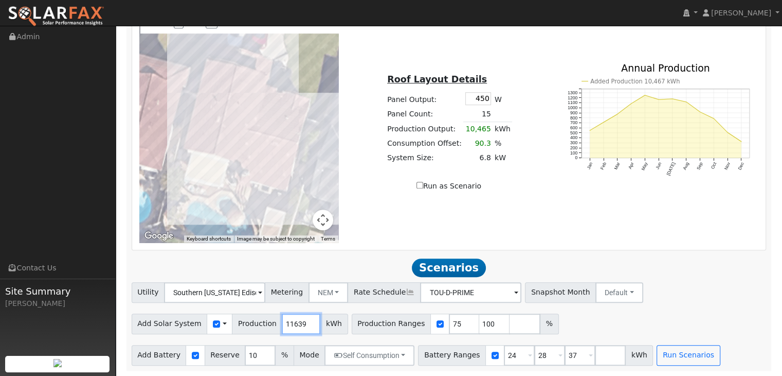
click at [300, 320] on input "11639" at bounding box center [301, 323] width 39 height 21
click at [300, 320] on input "11640" at bounding box center [301, 323] width 39 height 21
click at [300, 320] on input "11641" at bounding box center [301, 323] width 39 height 21
click at [300, 320] on input "11642" at bounding box center [301, 323] width 39 height 21
click at [300, 320] on input "11677" at bounding box center [301, 323] width 39 height 21
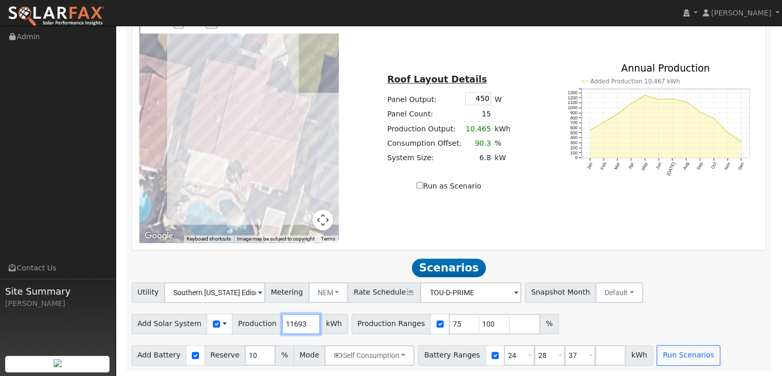
click at [300, 320] on input "11693" at bounding box center [301, 323] width 39 height 21
click at [300, 320] on input "11695" at bounding box center [301, 323] width 39 height 21
click at [300, 320] on input "11696" at bounding box center [301, 323] width 39 height 21
click at [300, 320] on input "11697" at bounding box center [301, 323] width 39 height 21
click at [300, 320] on input "11698" at bounding box center [301, 323] width 39 height 21
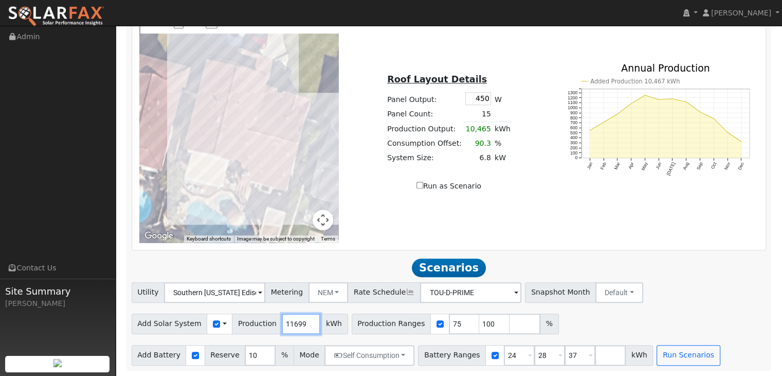
click at [300, 320] on input "11699" at bounding box center [301, 323] width 39 height 21
type input "11700"
click at [300, 320] on input "11700" at bounding box center [301, 323] width 39 height 21
click at [617, 317] on div "Add Solar System Use CSV Data Production 11700 kWh Production Ranges 75 100 %" at bounding box center [449, 322] width 639 height 24
click at [192, 353] on input "checkbox" at bounding box center [195, 354] width 7 height 7
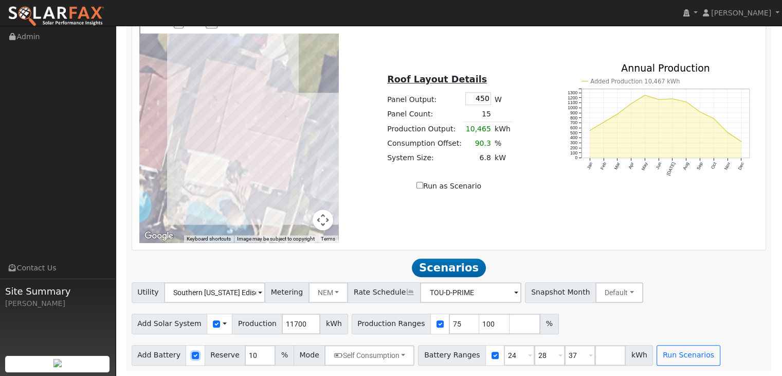
checkbox input "false"
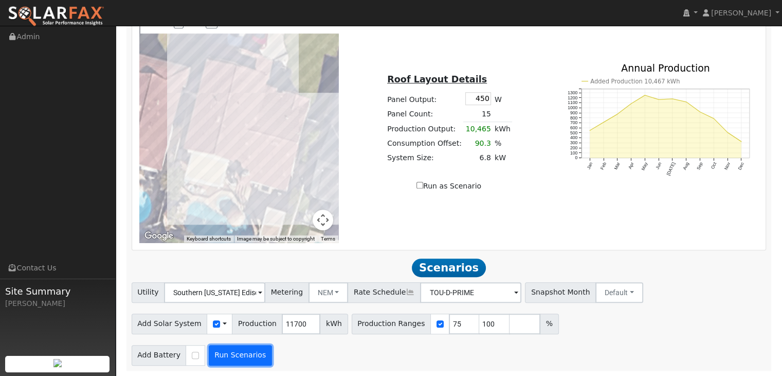
click at [218, 352] on button "Run Scenarios" at bounding box center [240, 355] width 63 height 21
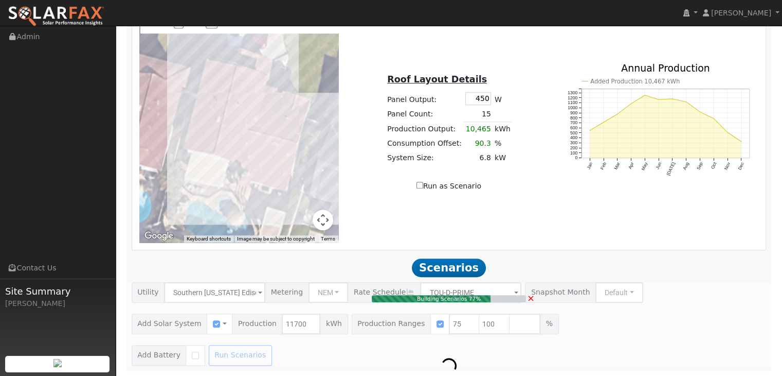
type input "7.8"
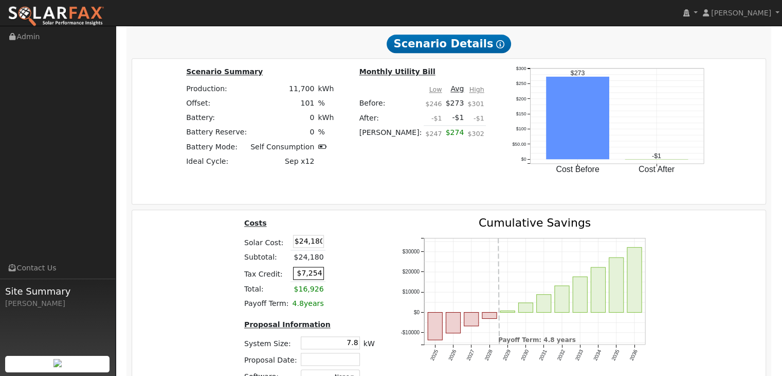
scroll to position [1240, 0]
click at [318, 245] on input "$24,180" at bounding box center [308, 240] width 31 height 13
type input "$21,900"
type input "$6,570"
click at [342, 227] on h6 "Costs" at bounding box center [296, 222] width 105 height 9
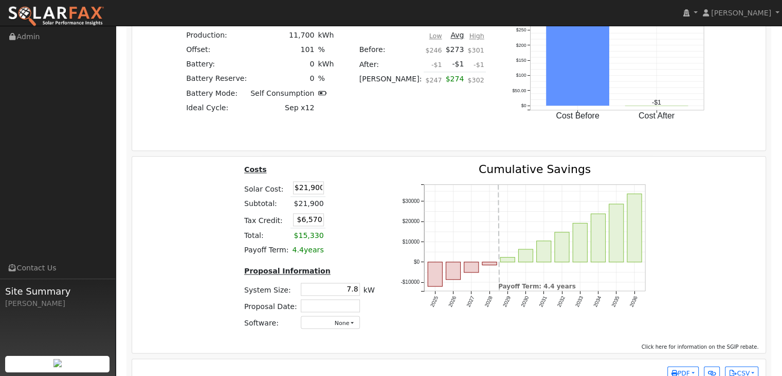
scroll to position [1294, 0]
click at [353, 290] on input "7.8" at bounding box center [330, 288] width 59 height 13
type input "8"
type input "6.8"
click at [380, 313] on div "Costs Solar Cost: $21,900 Subtotal: $21,900 Tax Credit: $6,570 Total: $15,330 P…" at bounding box center [309, 250] width 156 height 174
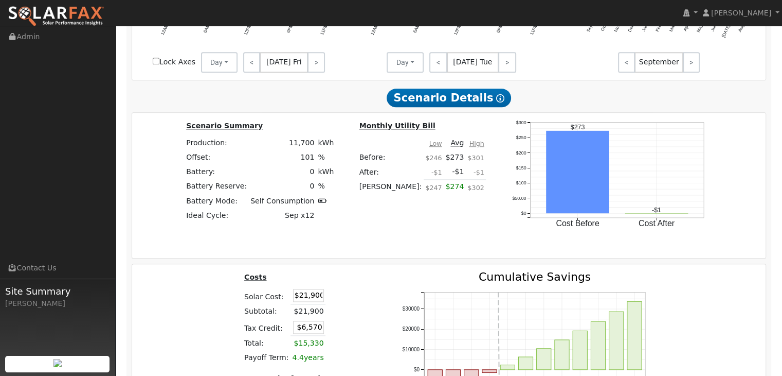
scroll to position [1319, 0]
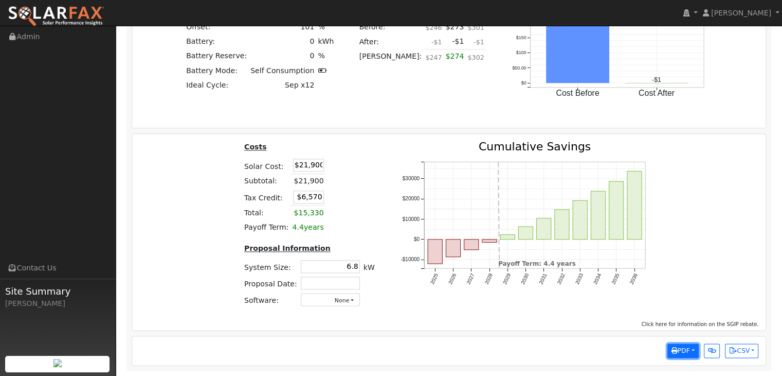
click at [691, 349] on button "PDF" at bounding box center [683, 350] width 31 height 14
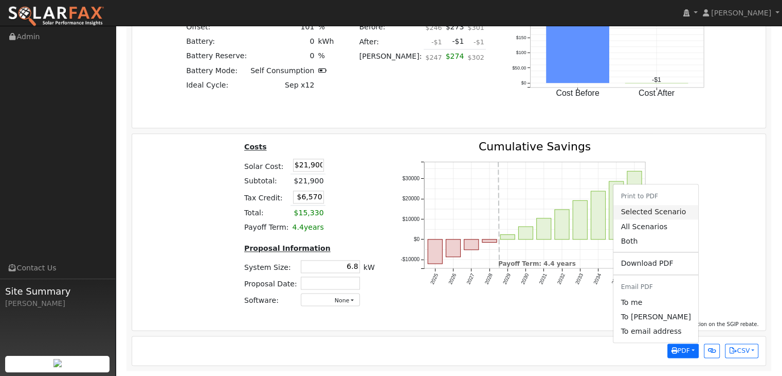
click at [652, 212] on link "Selected Scenario" at bounding box center [656, 212] width 84 height 14
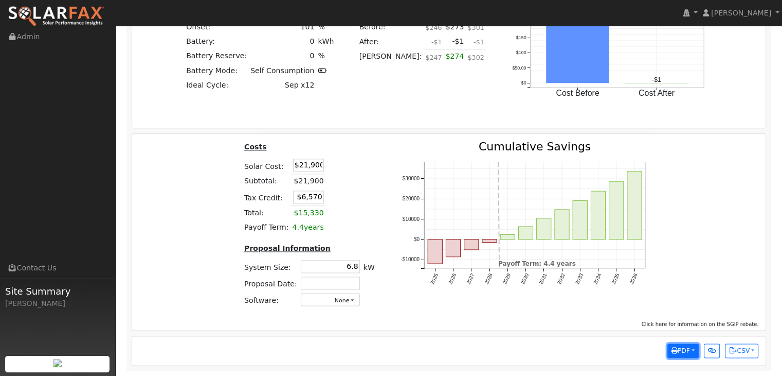
click at [689, 351] on span "PDF" at bounding box center [681, 350] width 19 height 7
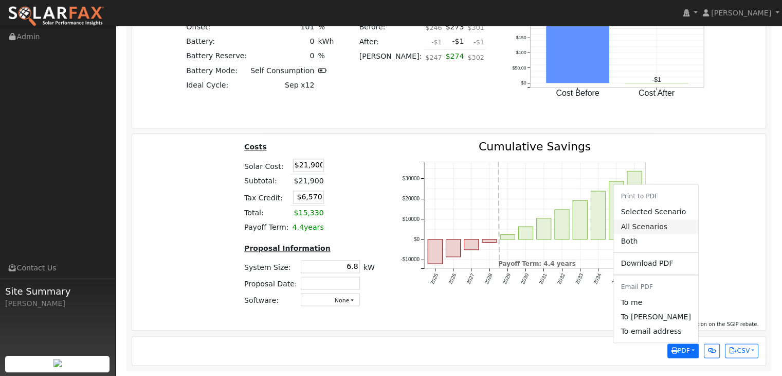
click at [654, 227] on link "All Scenarios" at bounding box center [656, 226] width 84 height 14
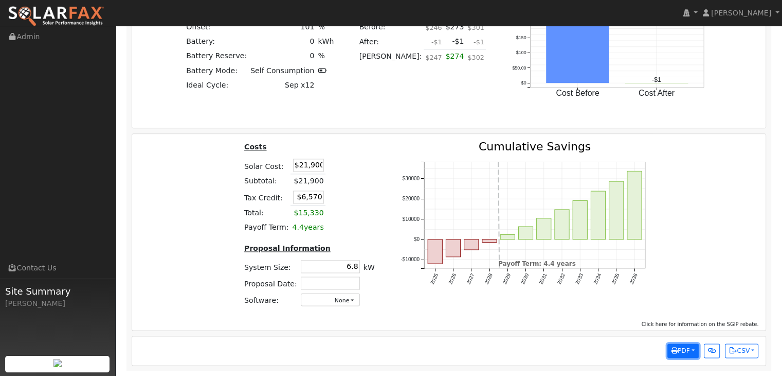
click at [692, 355] on button "PDF" at bounding box center [683, 350] width 31 height 14
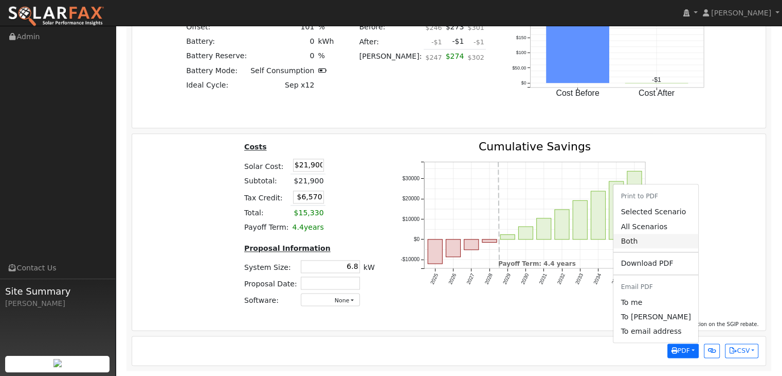
click at [654, 243] on link "Both" at bounding box center [656, 241] width 84 height 14
